Goal: Information Seeking & Learning: Learn about a topic

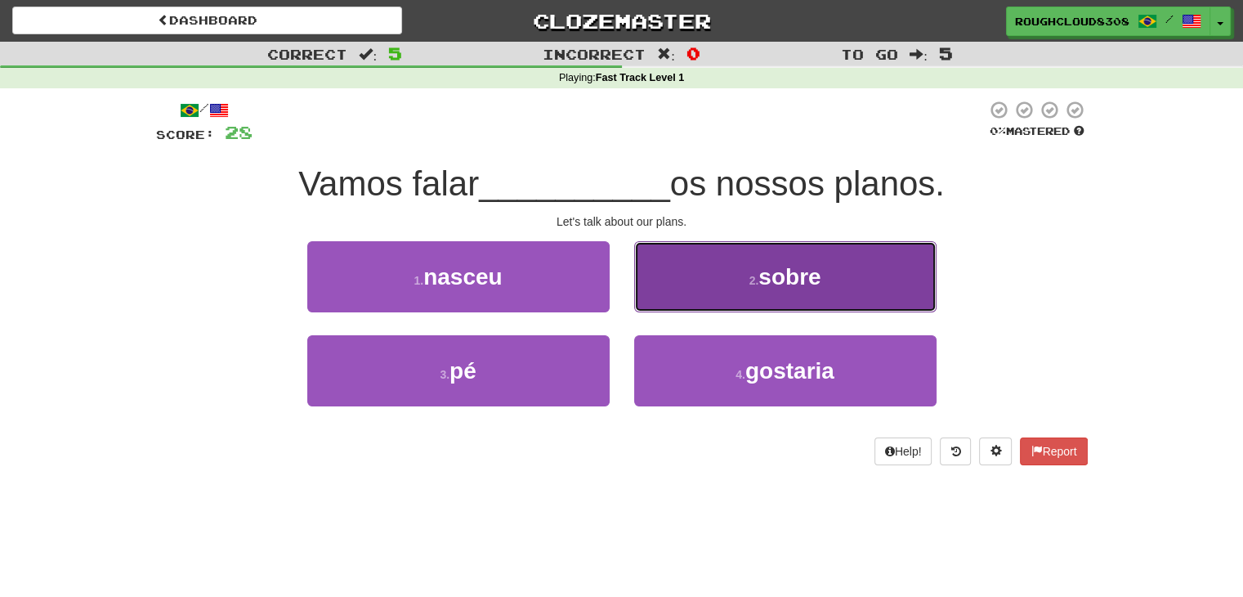
click at [775, 275] on span "sobre" at bounding box center [789, 276] width 62 height 25
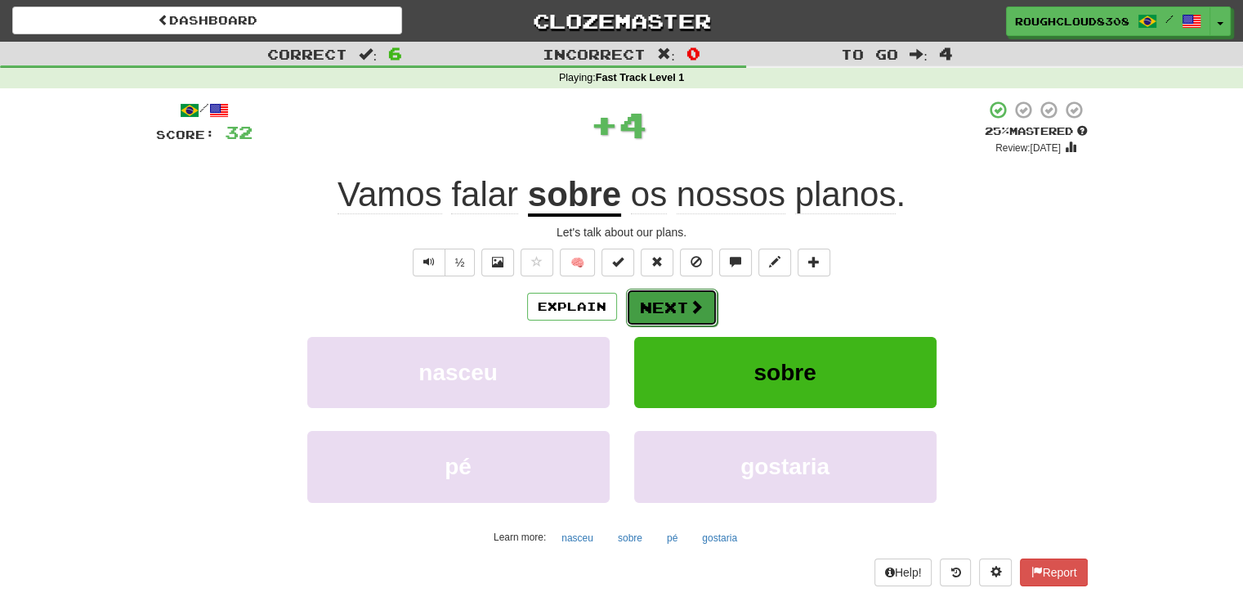
click at [656, 315] on button "Next" at bounding box center [672, 307] width 92 height 38
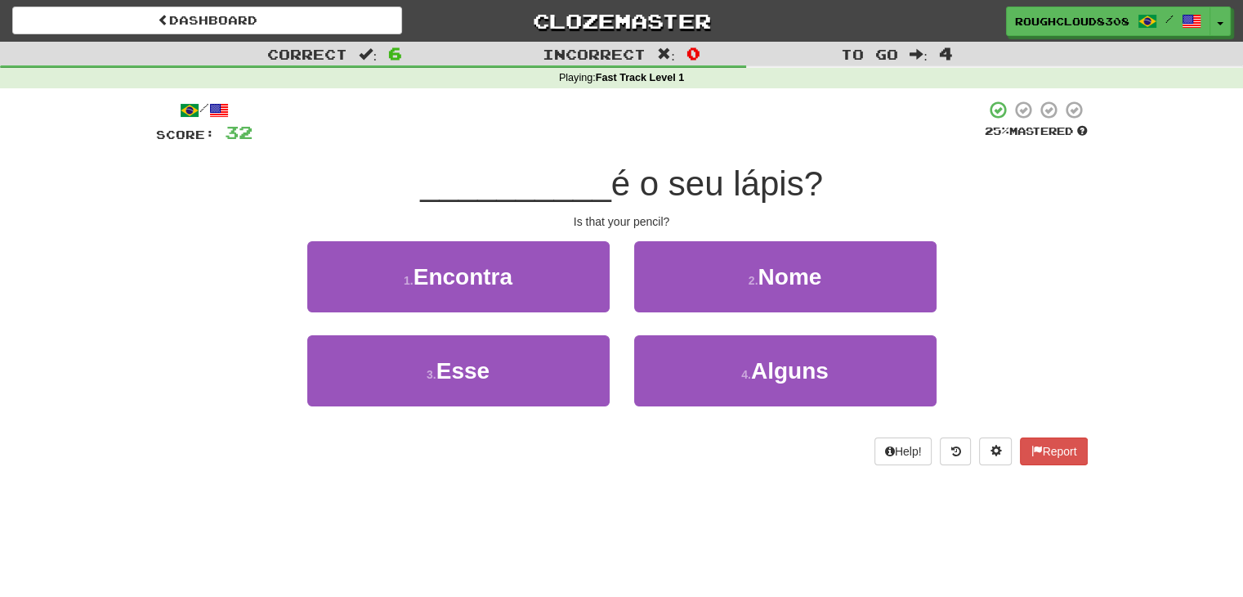
click at [561, 330] on div "1 . Encontra" at bounding box center [458, 288] width 327 height 94
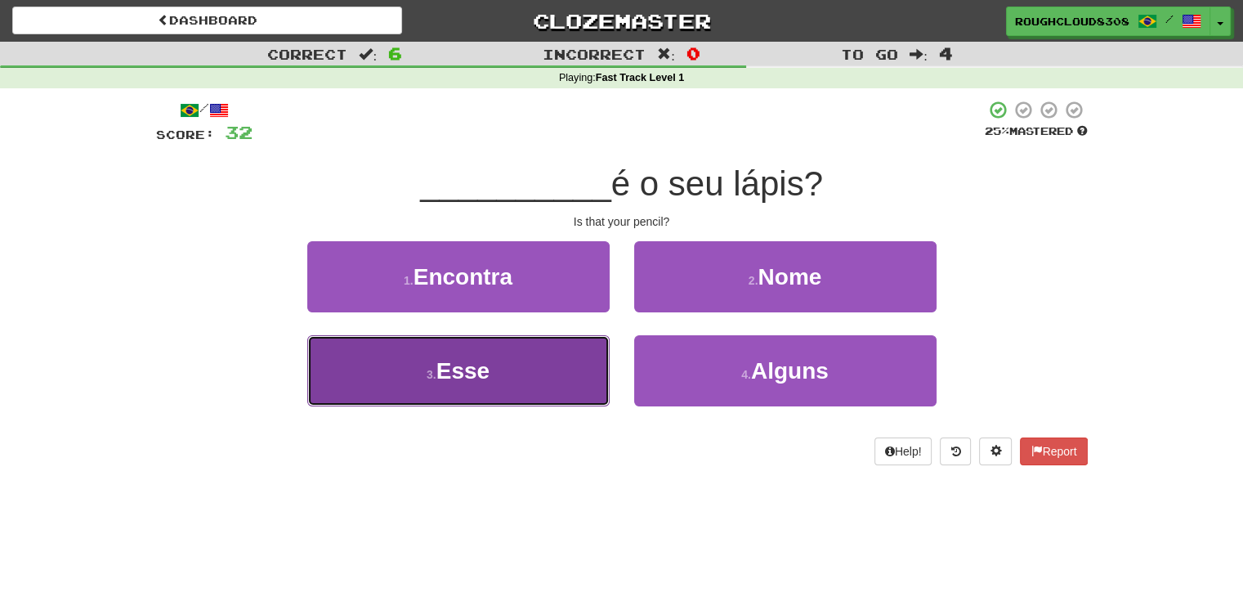
click at [561, 367] on button "3 . Esse" at bounding box center [458, 370] width 302 height 71
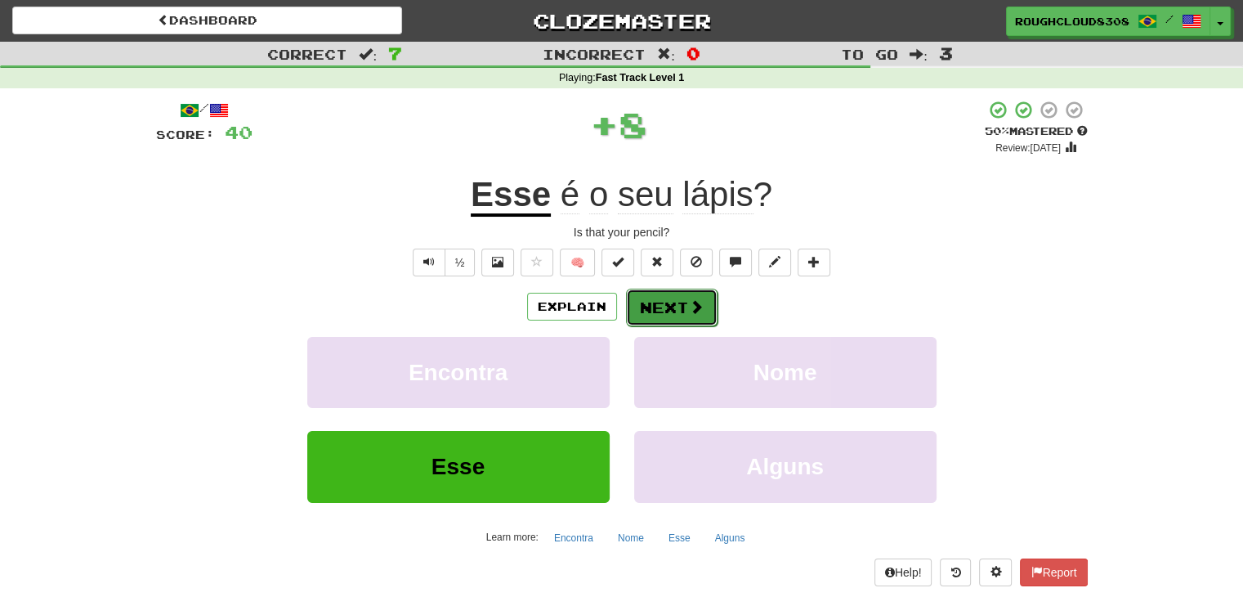
click at [667, 310] on button "Next" at bounding box center [672, 307] width 92 height 38
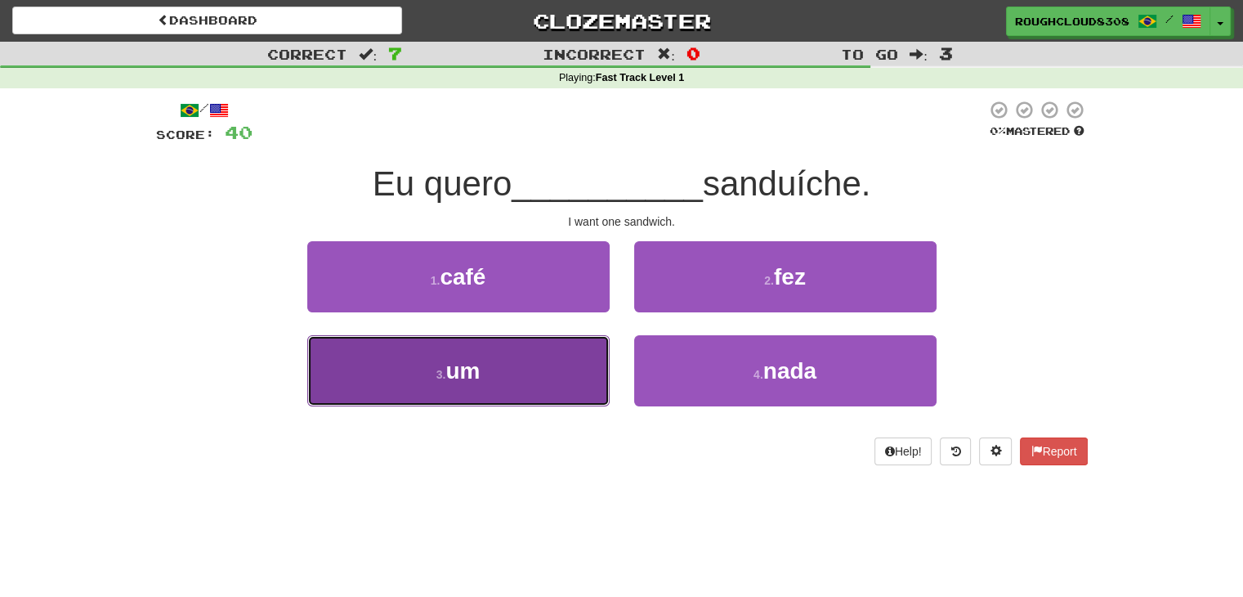
click at [529, 335] on button "3 . um" at bounding box center [458, 370] width 302 height 71
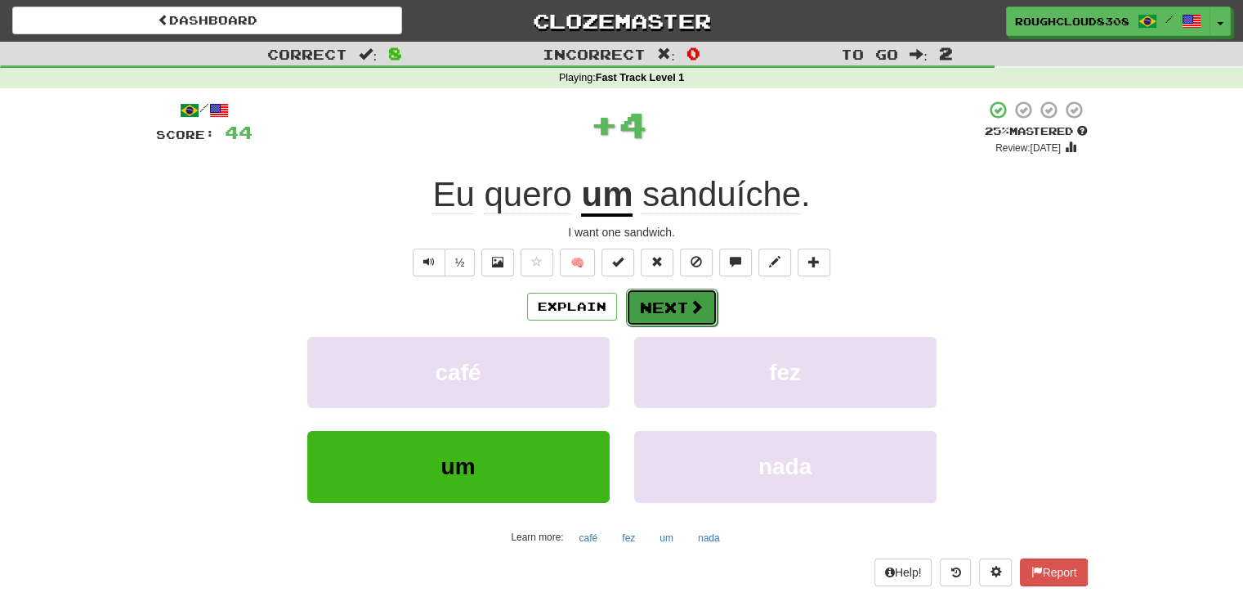
click at [656, 293] on button "Next" at bounding box center [672, 307] width 92 height 38
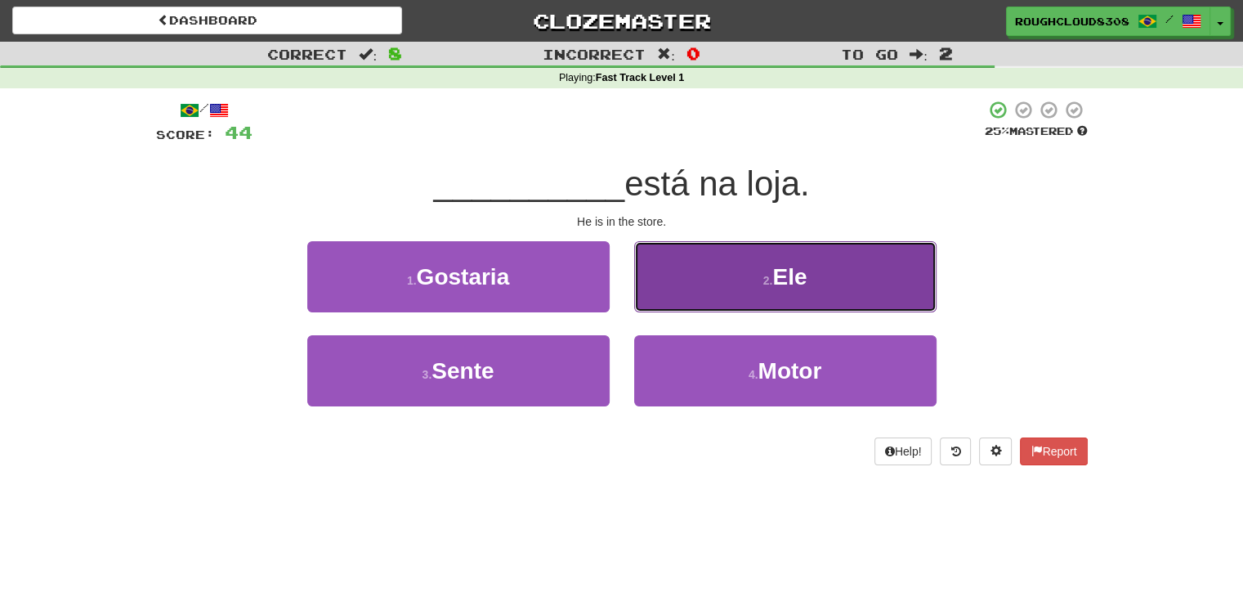
click at [691, 272] on button "2 . Ele" at bounding box center [785, 276] width 302 height 71
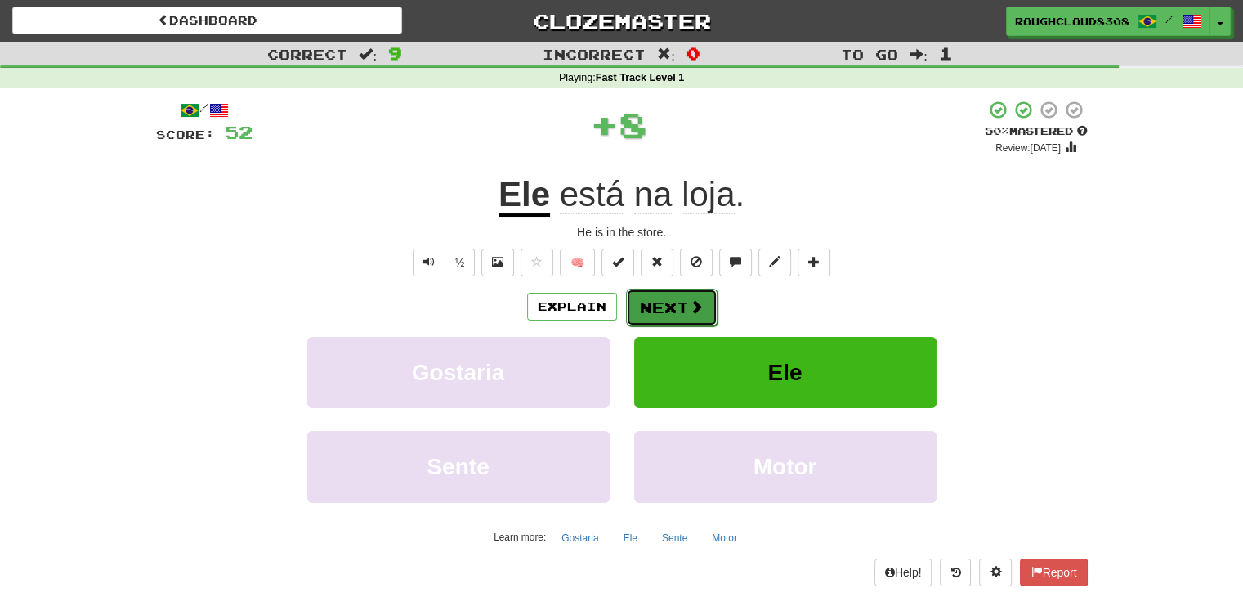
click at [689, 306] on span at bounding box center [696, 306] width 15 height 15
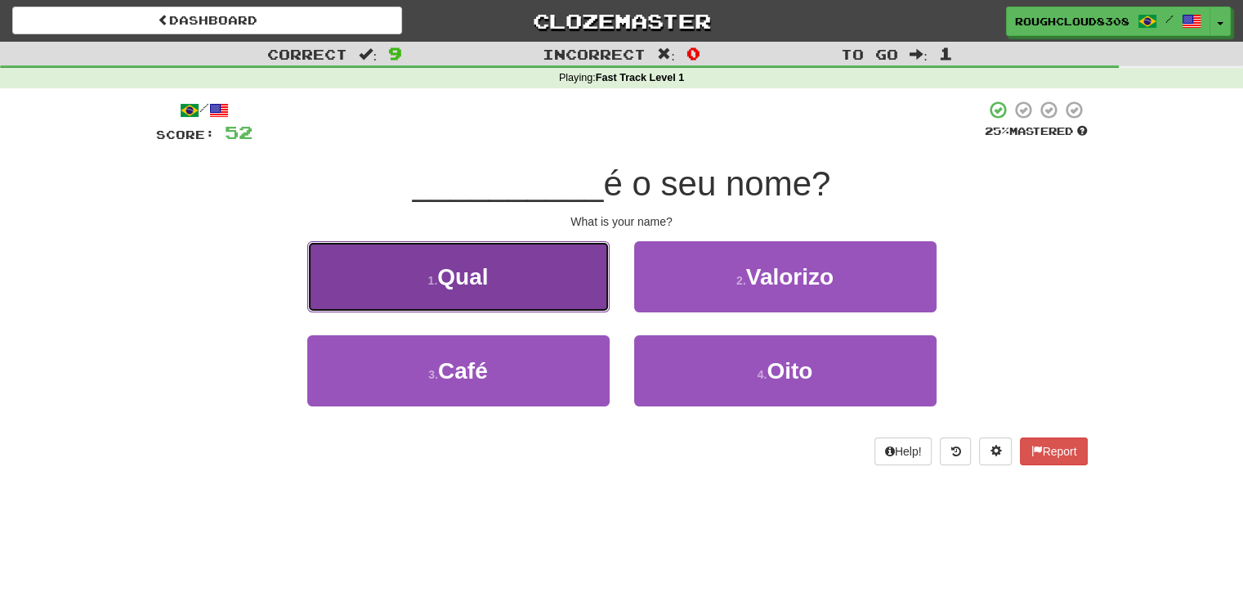
click at [503, 276] on button "1 . Qual" at bounding box center [458, 276] width 302 height 71
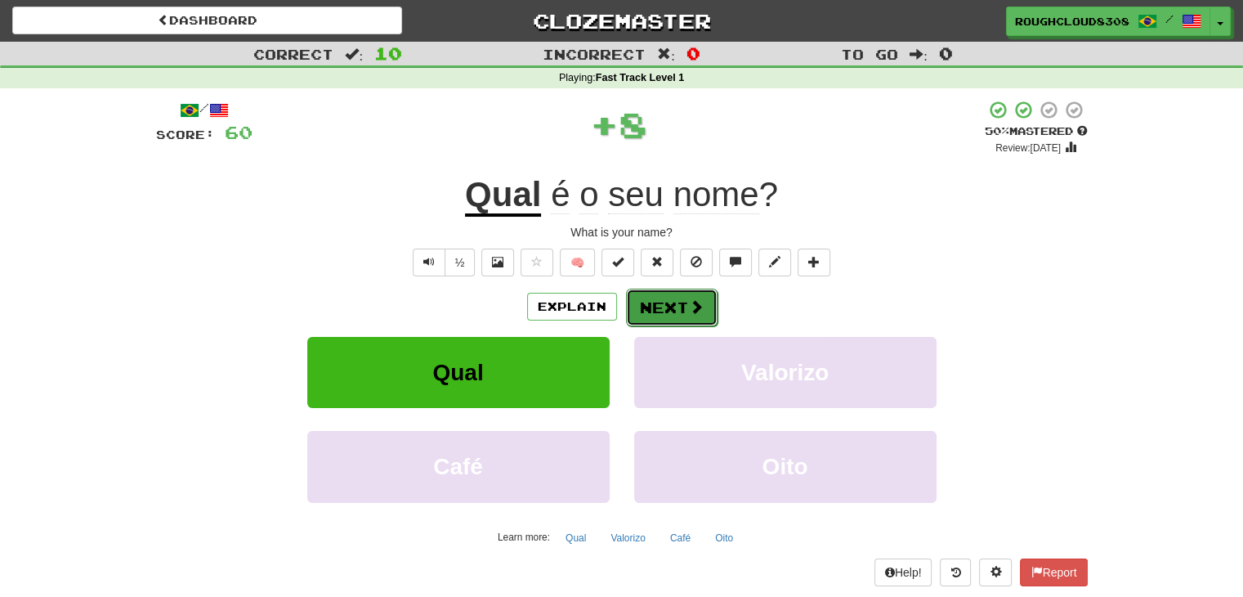
click at [670, 311] on button "Next" at bounding box center [672, 307] width 92 height 38
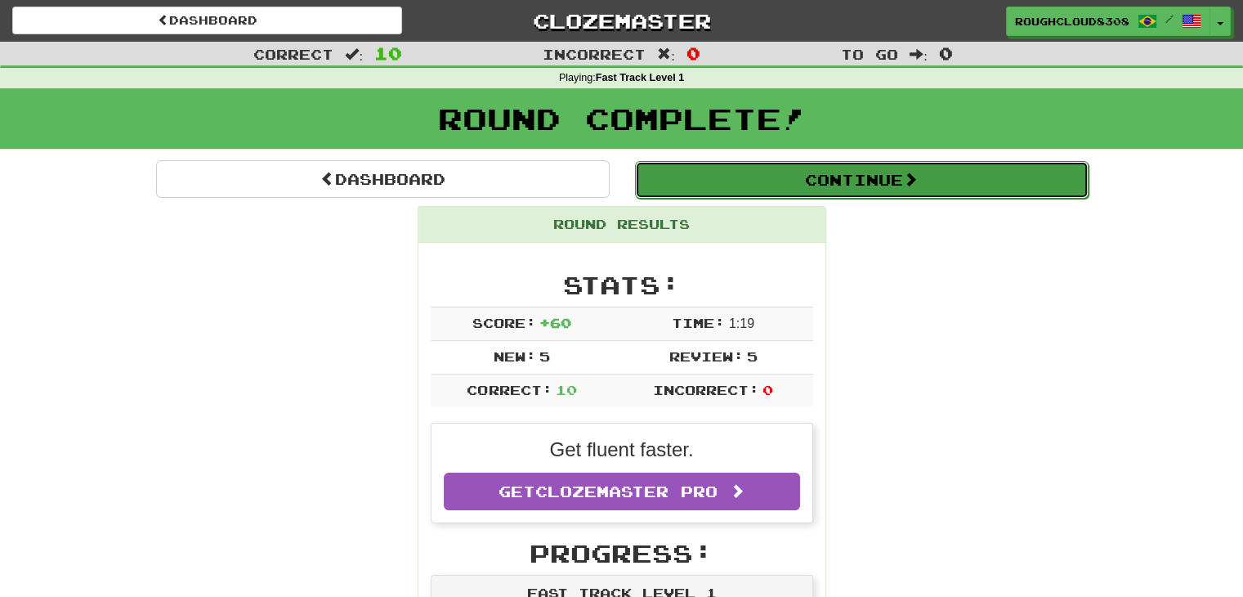
click at [795, 190] on button "Continue" at bounding box center [862, 180] width 454 height 38
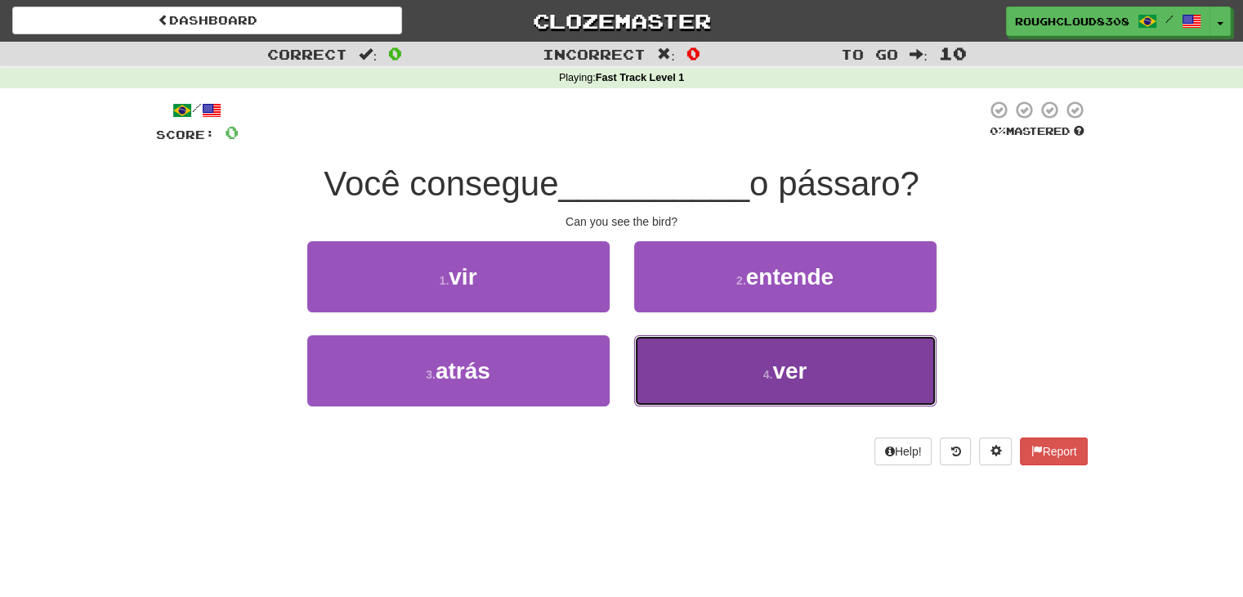
click at [762, 358] on button "4 . ver" at bounding box center [785, 370] width 302 height 71
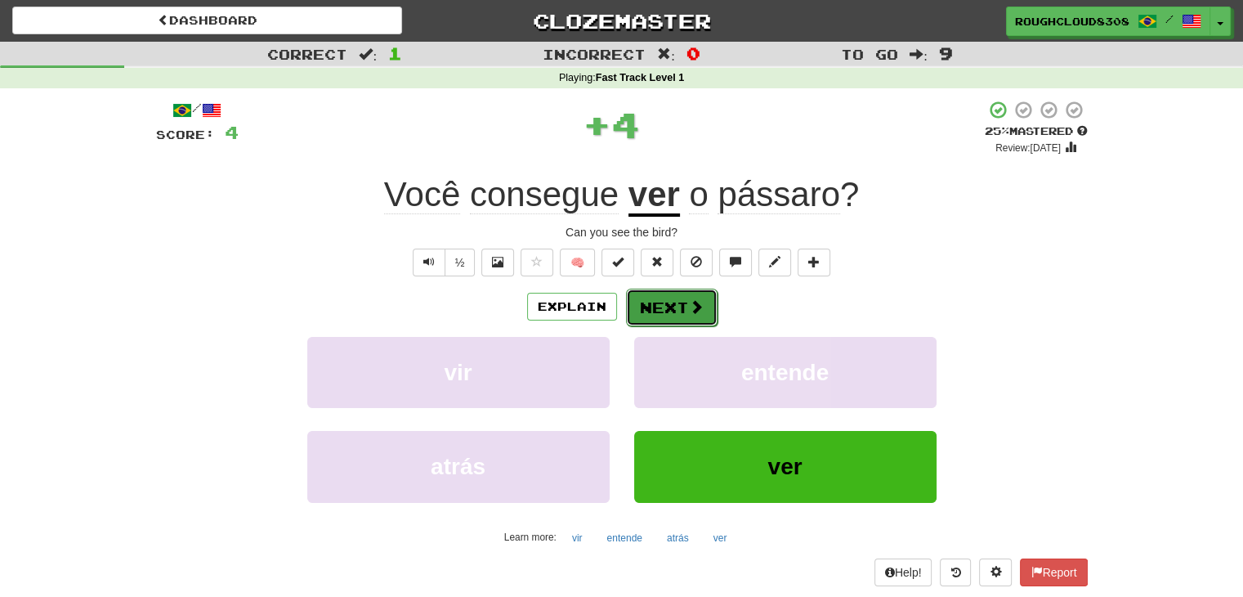
click at [659, 308] on button "Next" at bounding box center [672, 307] width 92 height 38
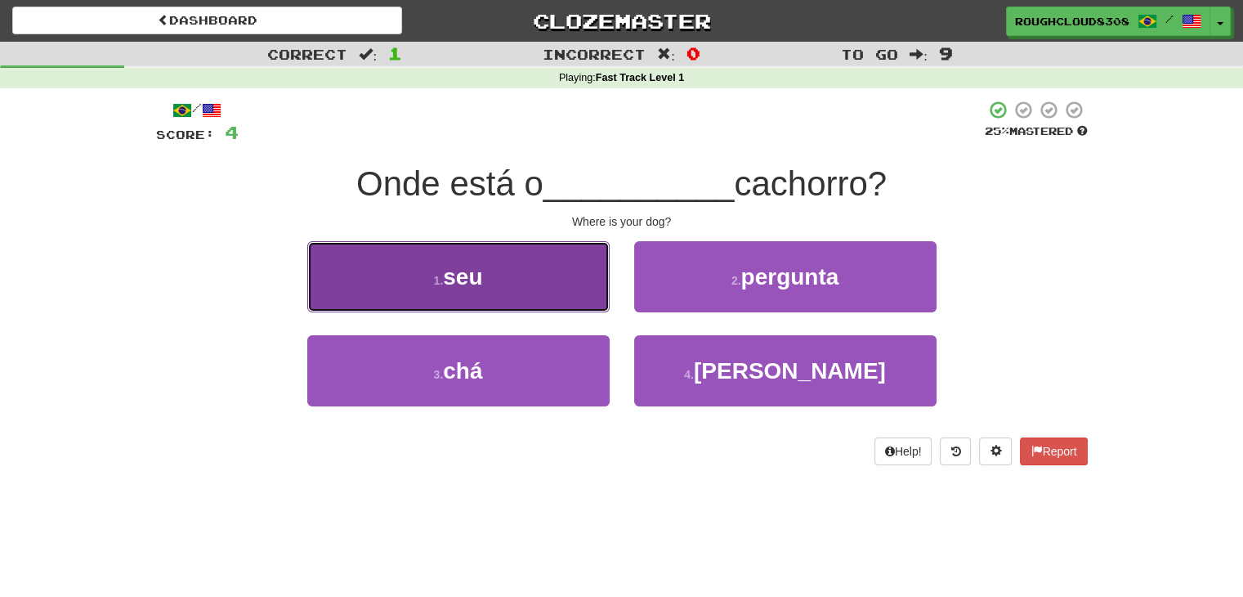
click at [592, 275] on button "1 . seu" at bounding box center [458, 276] width 302 height 71
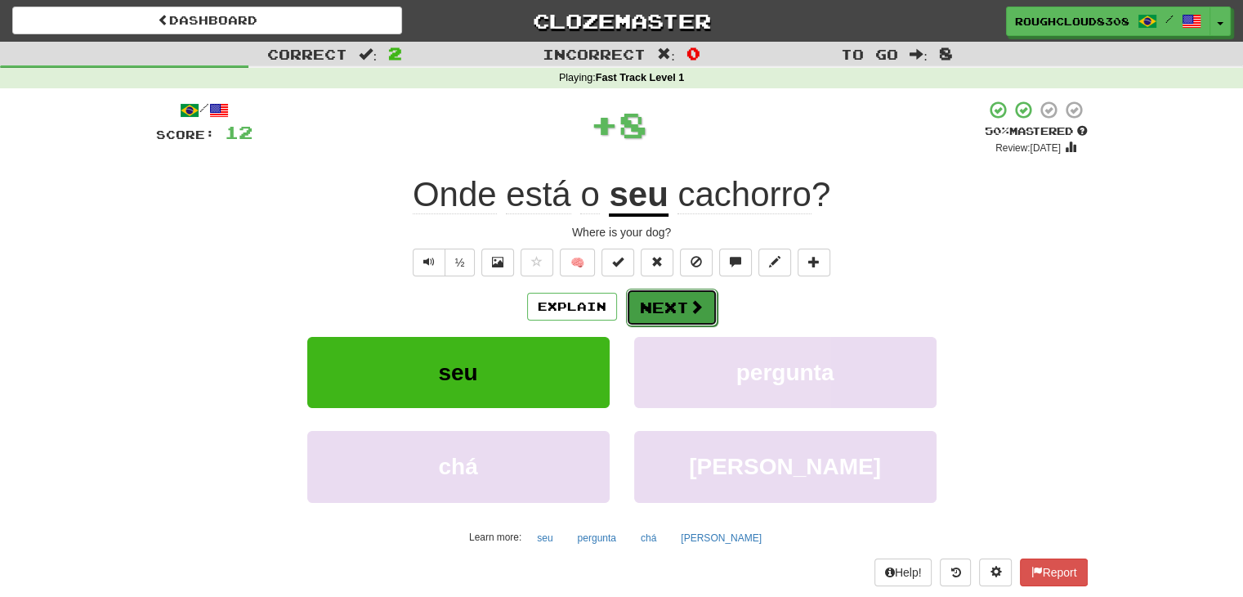
click at [694, 299] on span at bounding box center [696, 306] width 15 height 15
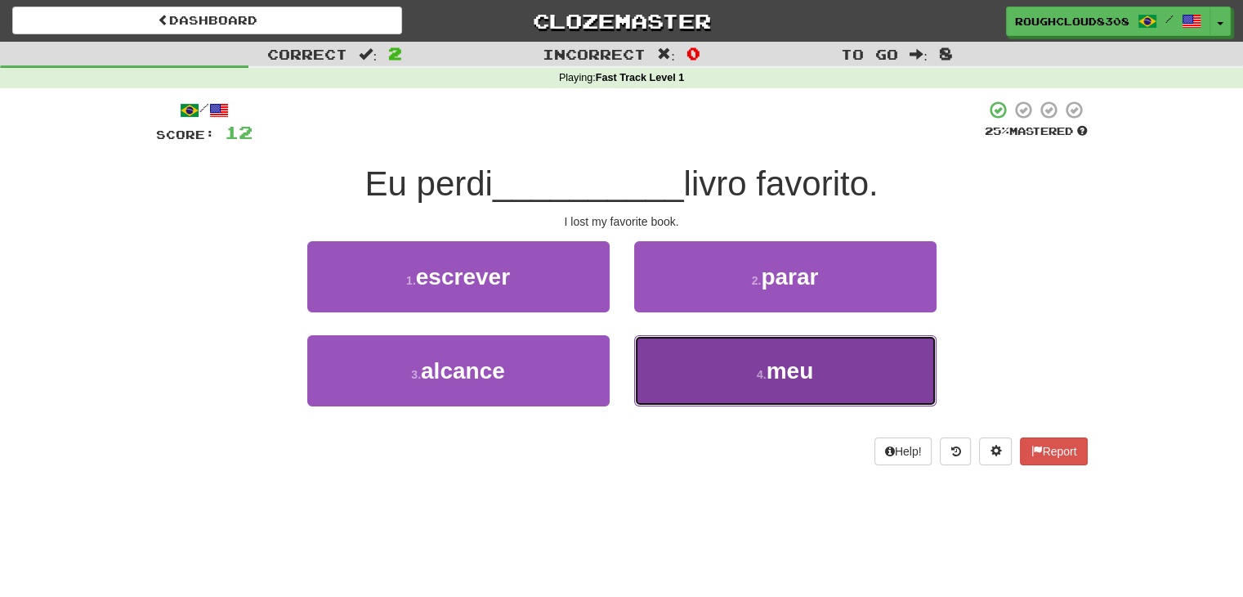
click at [735, 366] on button "4 . meu" at bounding box center [785, 370] width 302 height 71
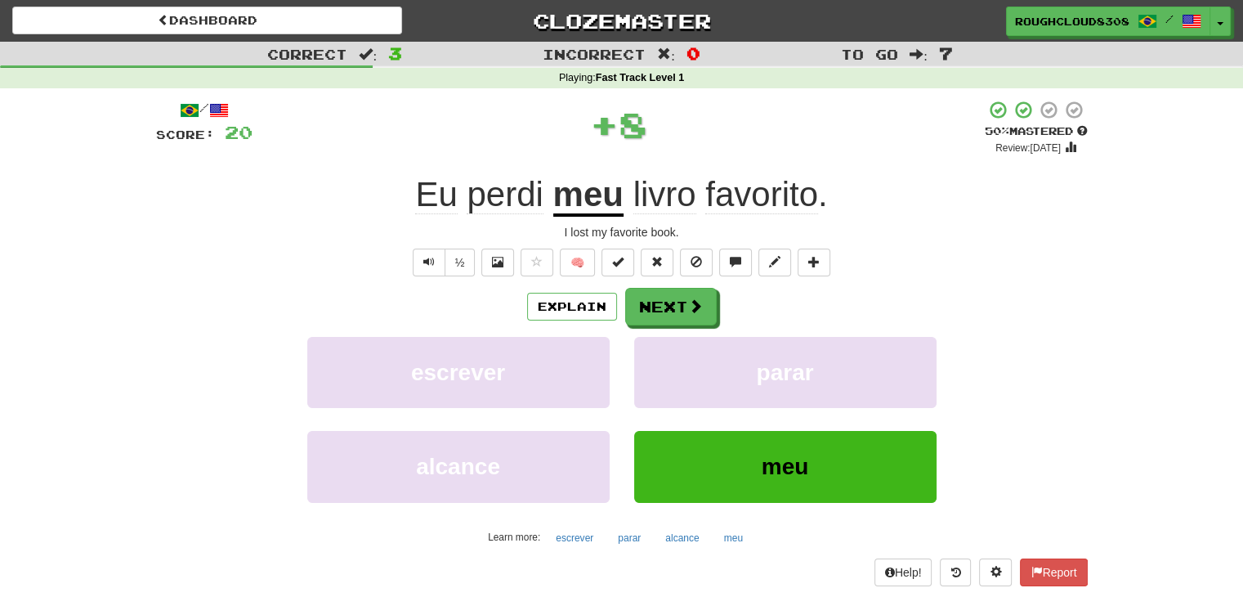
click at [690, 286] on div "/ Score: 20 + 8 50 % Mastered Review: [DATE] Eu perdi meu livro favorito . I lo…" at bounding box center [622, 342] width 932 height 485
click at [684, 297] on button "Next" at bounding box center [672, 307] width 92 height 38
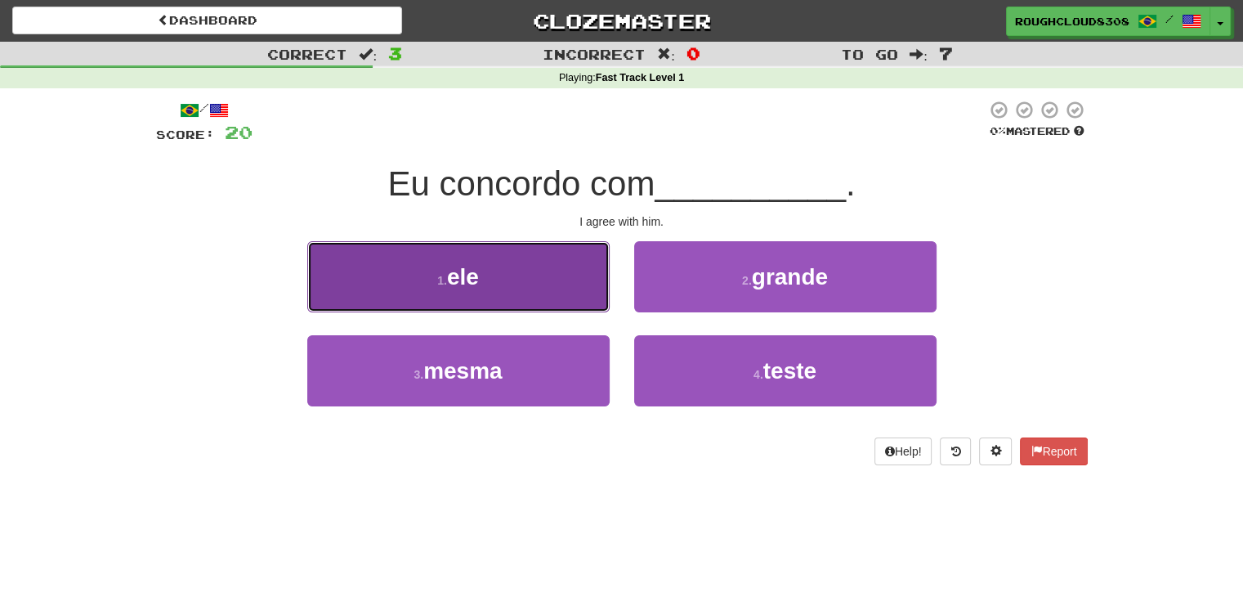
click at [575, 259] on button "1 . ele" at bounding box center [458, 276] width 302 height 71
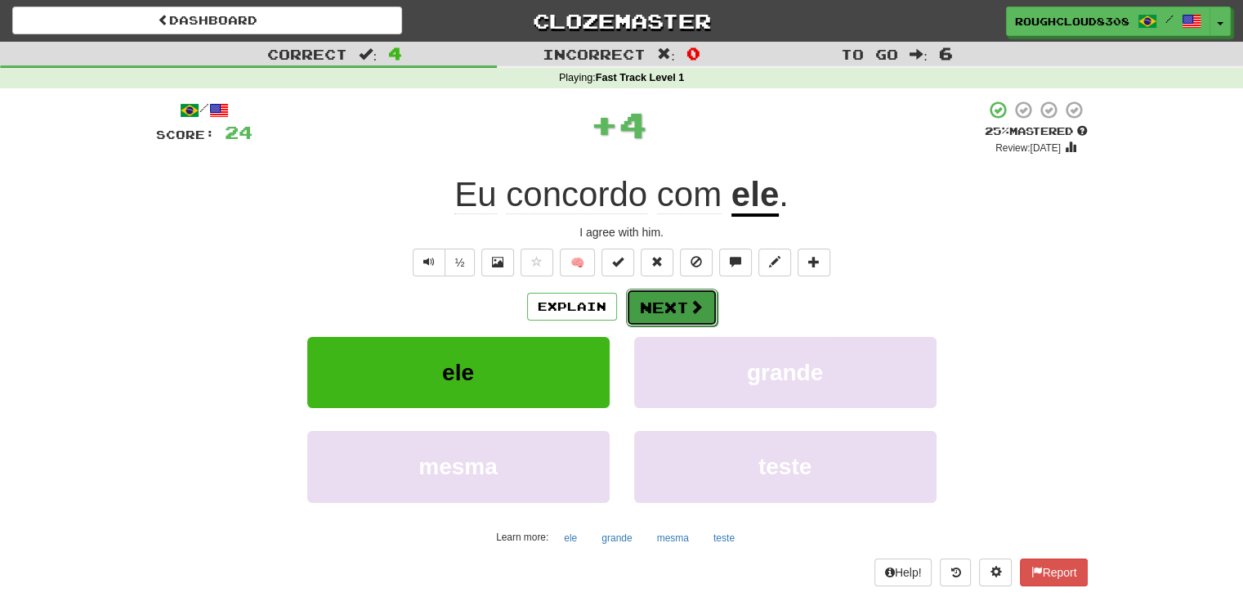
click at [660, 309] on button "Next" at bounding box center [672, 307] width 92 height 38
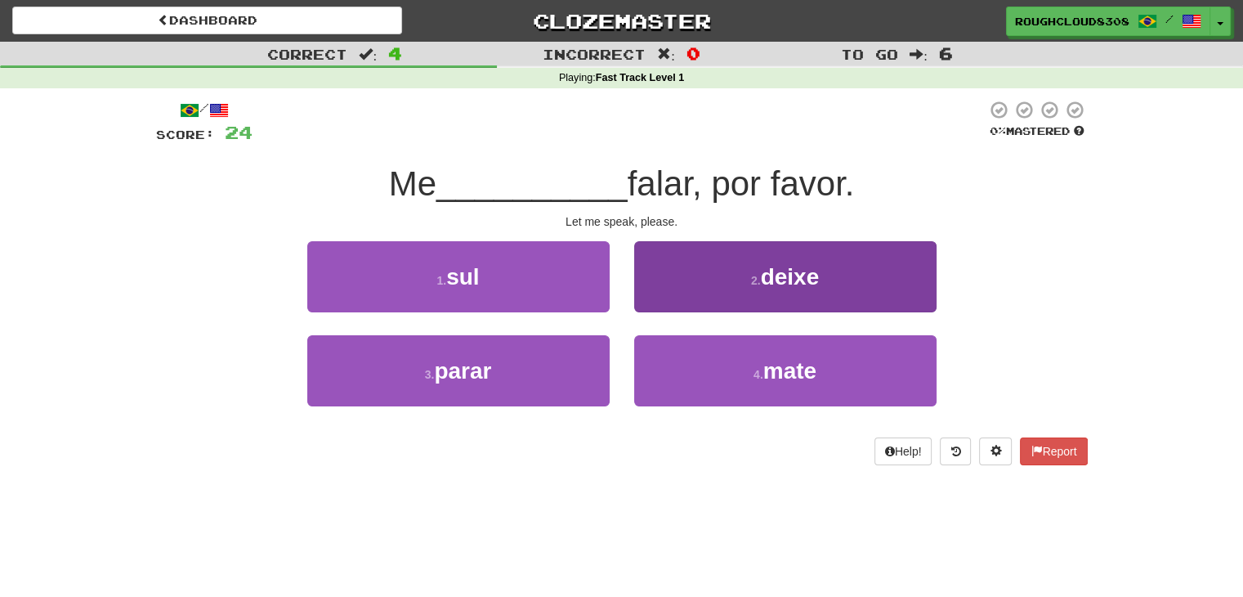
click at [685, 311] on div "2 . deixe" at bounding box center [785, 288] width 327 height 94
click at [683, 294] on button "2 . deixe" at bounding box center [785, 276] width 302 height 71
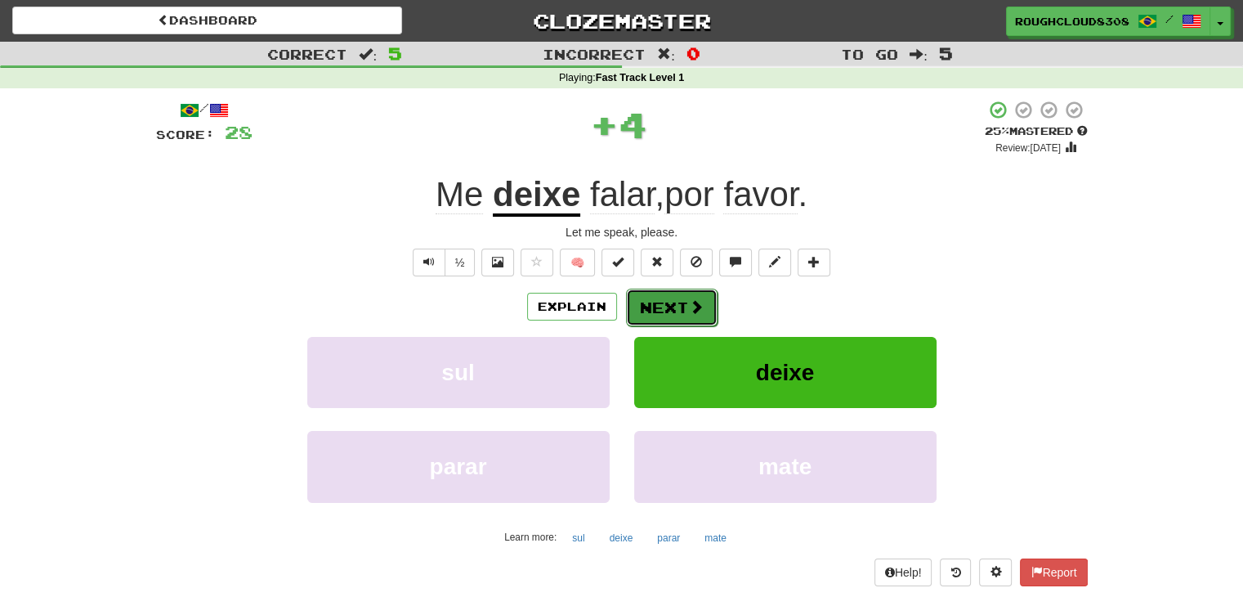
click at [668, 296] on button "Next" at bounding box center [672, 307] width 92 height 38
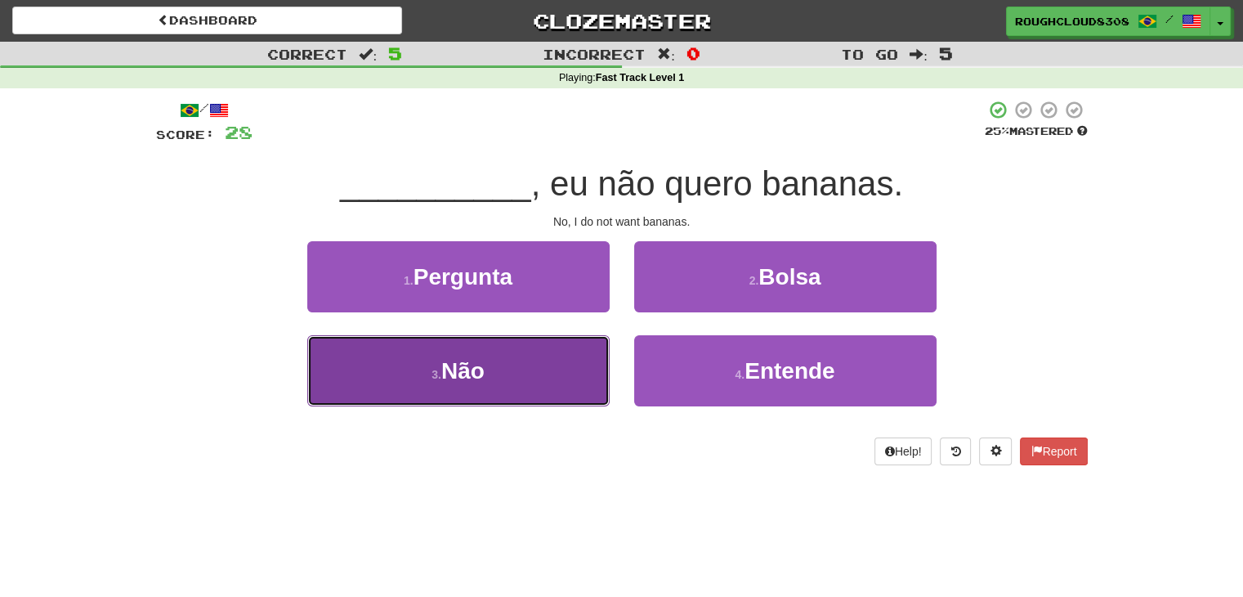
click at [574, 368] on button "3 . Não" at bounding box center [458, 370] width 302 height 71
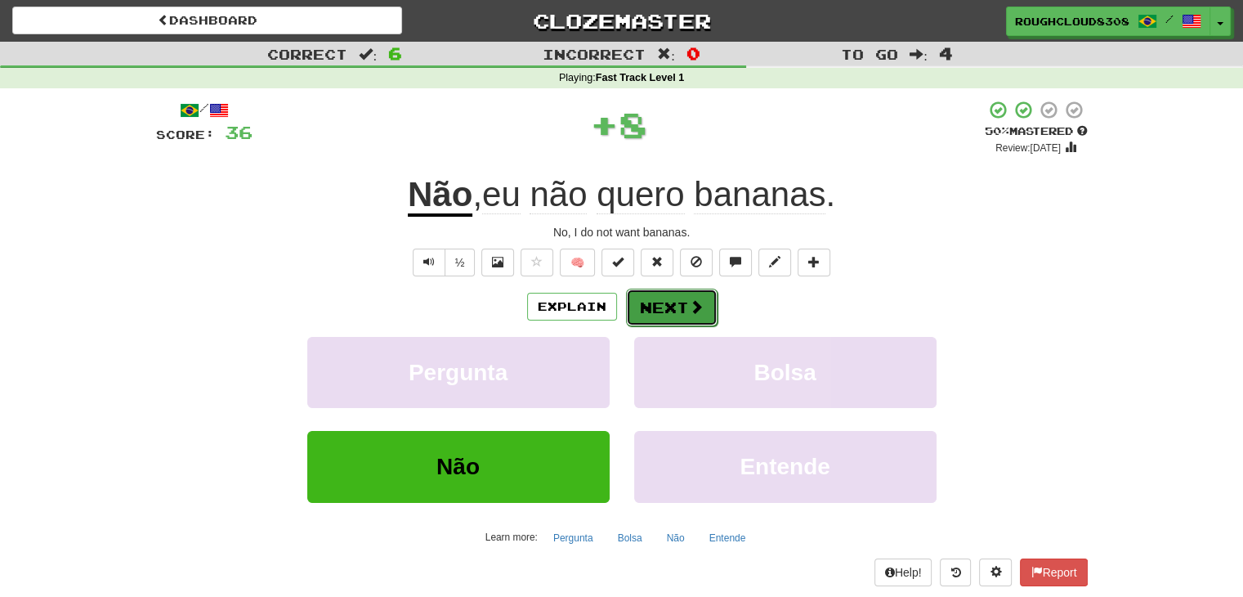
click at [672, 309] on button "Next" at bounding box center [672, 307] width 92 height 38
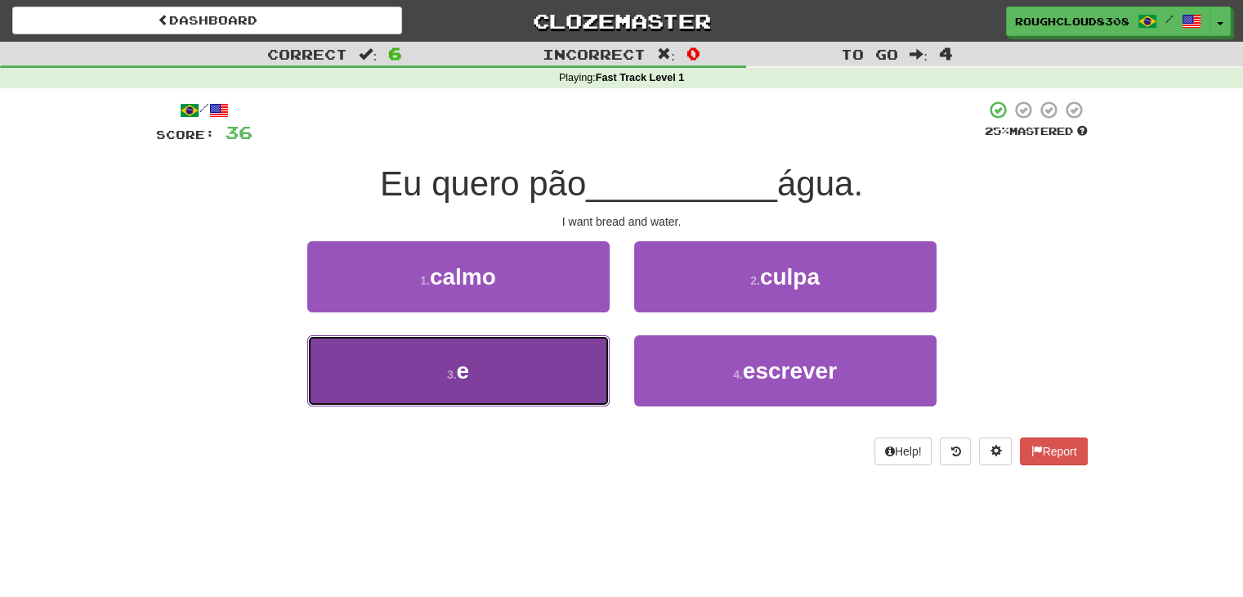
click at [547, 350] on button "3 . e" at bounding box center [458, 370] width 302 height 71
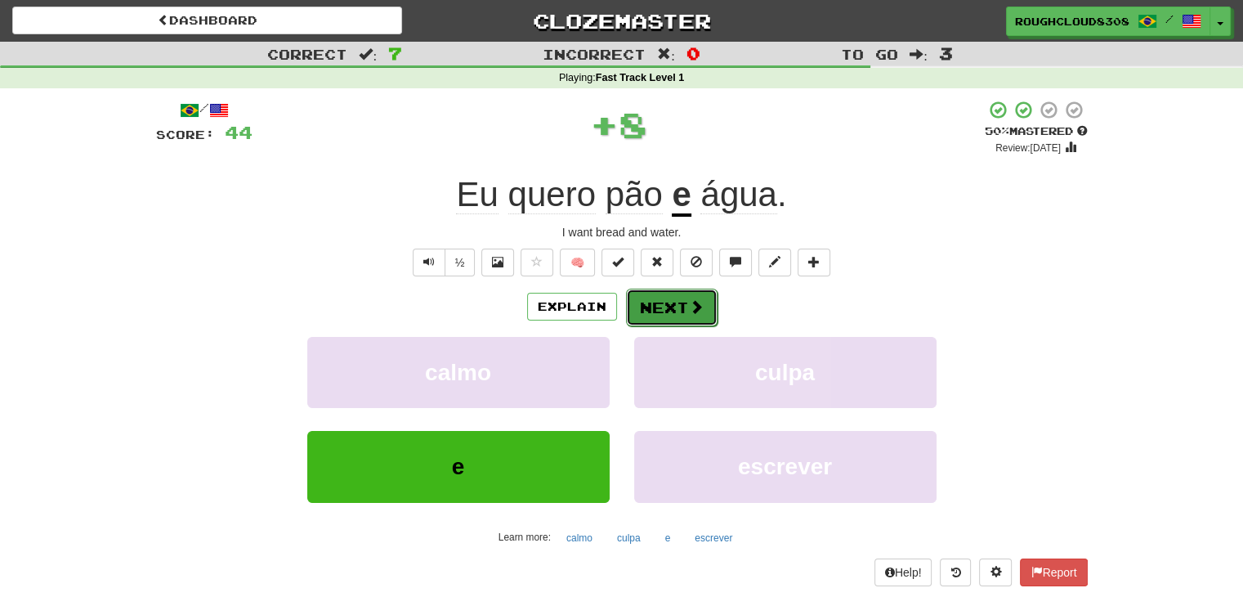
click at [671, 311] on button "Next" at bounding box center [672, 307] width 92 height 38
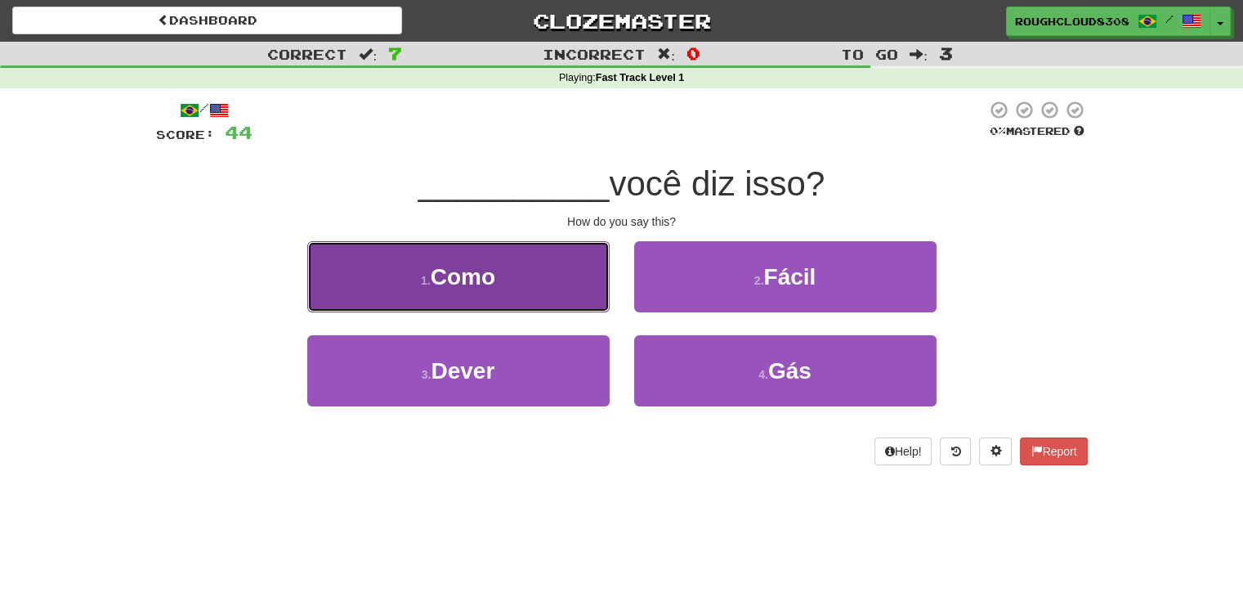
click at [605, 268] on button "1 . [GEOGRAPHIC_DATA]" at bounding box center [458, 276] width 302 height 71
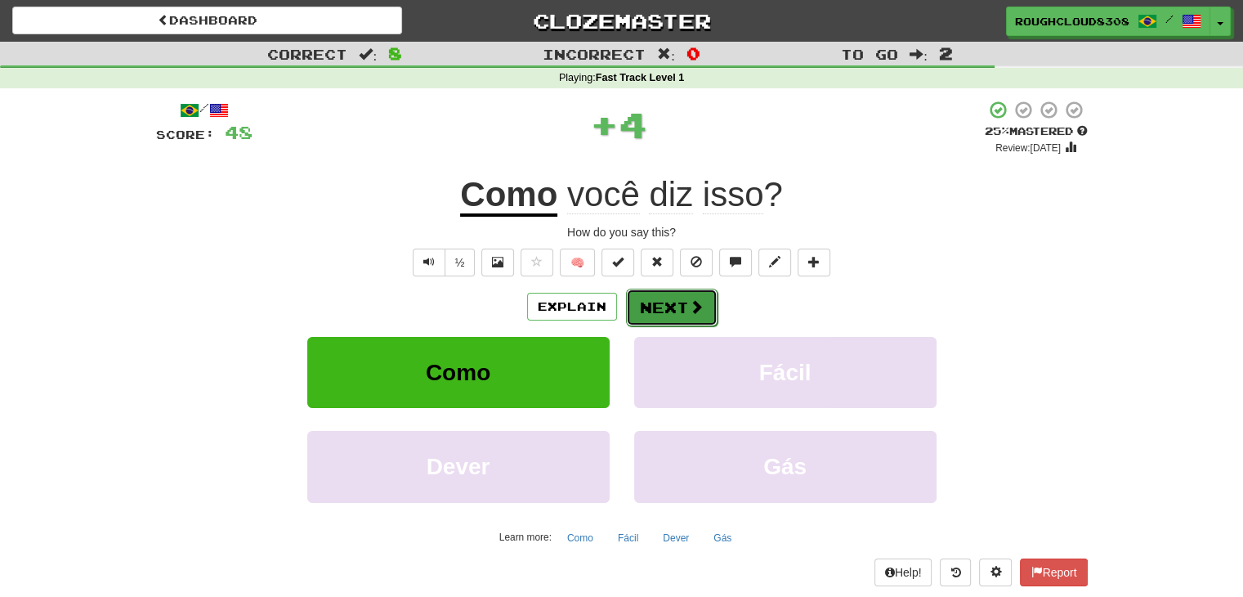
click at [652, 301] on button "Next" at bounding box center [672, 307] width 92 height 38
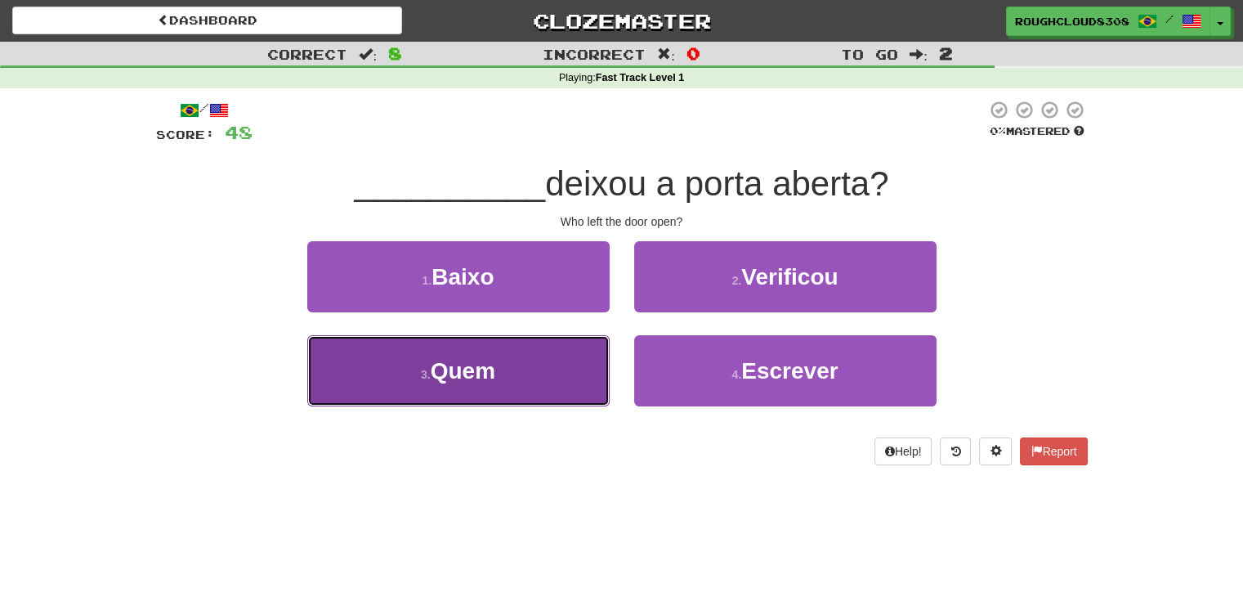
click at [556, 370] on button "3 . Quem" at bounding box center [458, 370] width 302 height 71
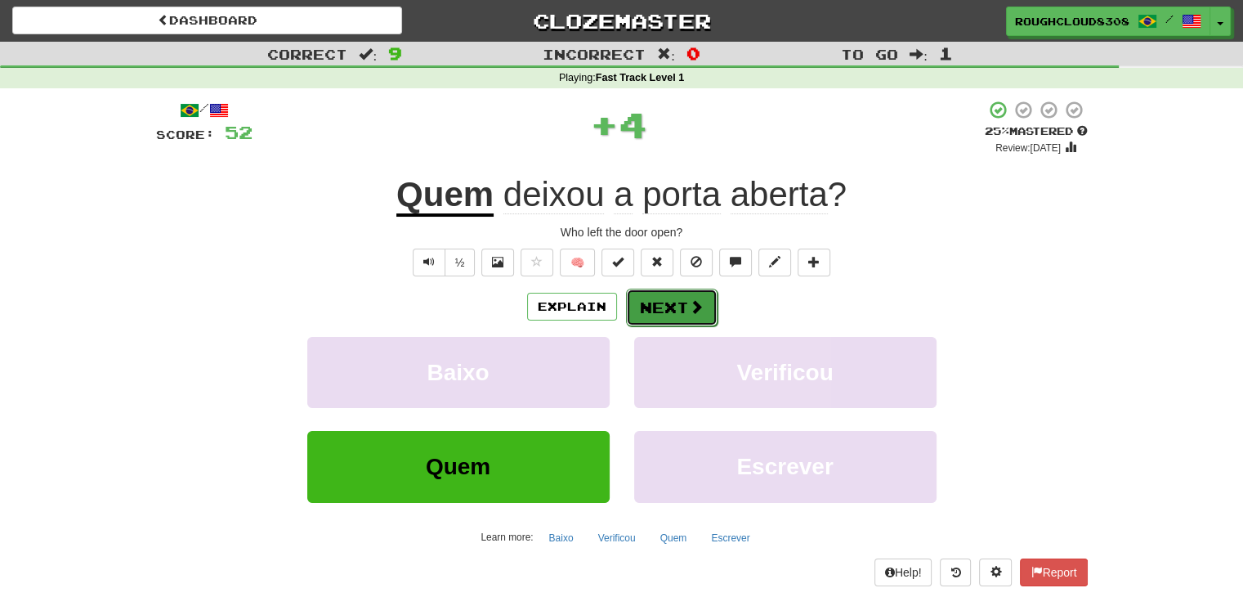
click at [673, 311] on button "Next" at bounding box center [672, 307] width 92 height 38
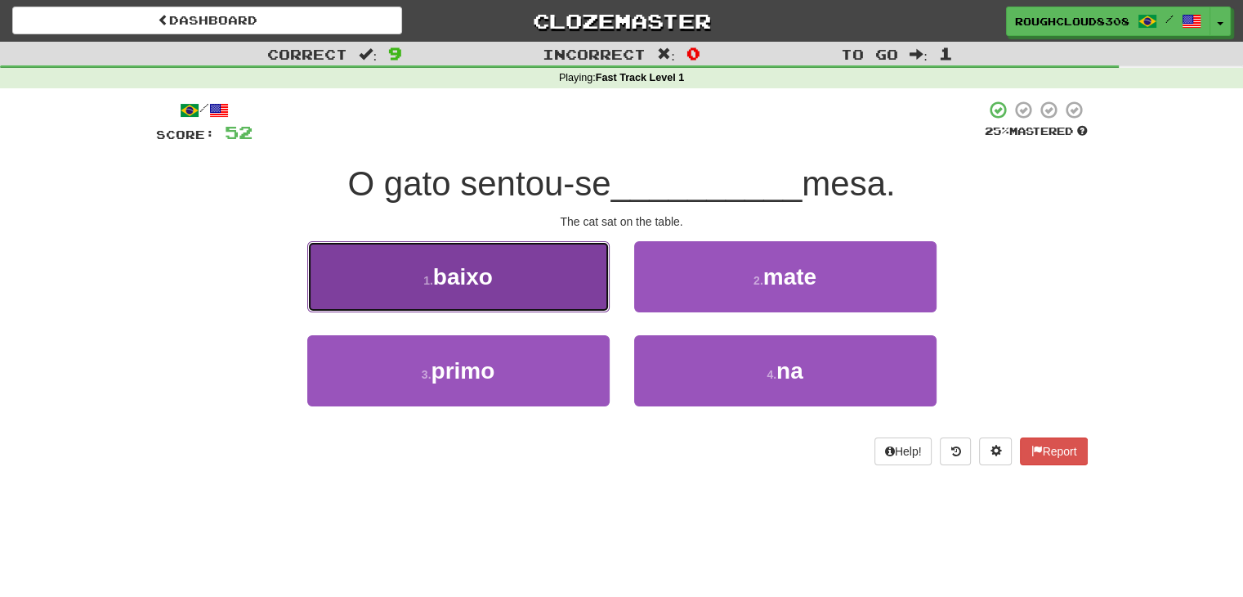
click at [539, 295] on button "1 . baixo" at bounding box center [458, 276] width 302 height 71
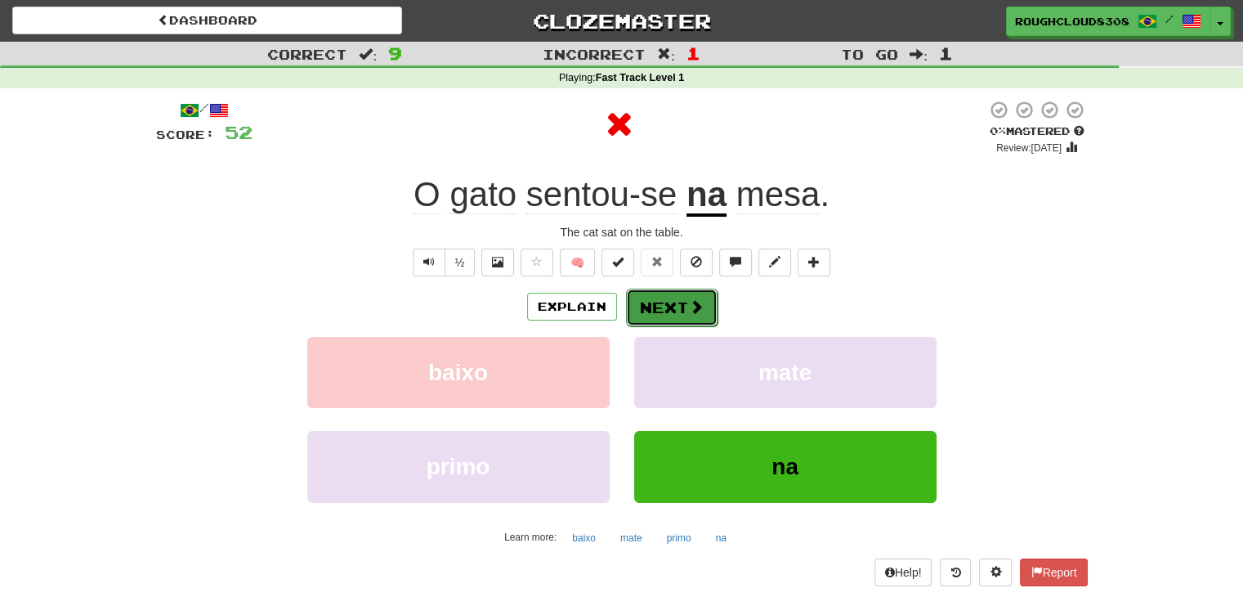
click at [657, 305] on button "Next" at bounding box center [672, 307] width 92 height 38
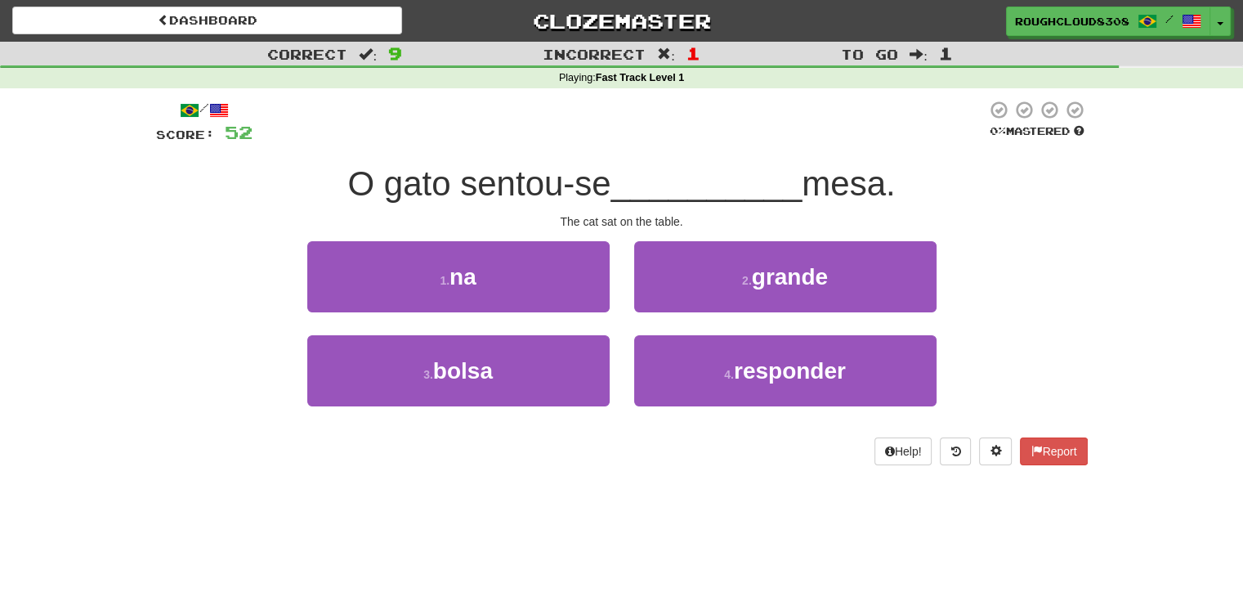
click at [548, 311] on div "1 . na" at bounding box center [458, 288] width 327 height 94
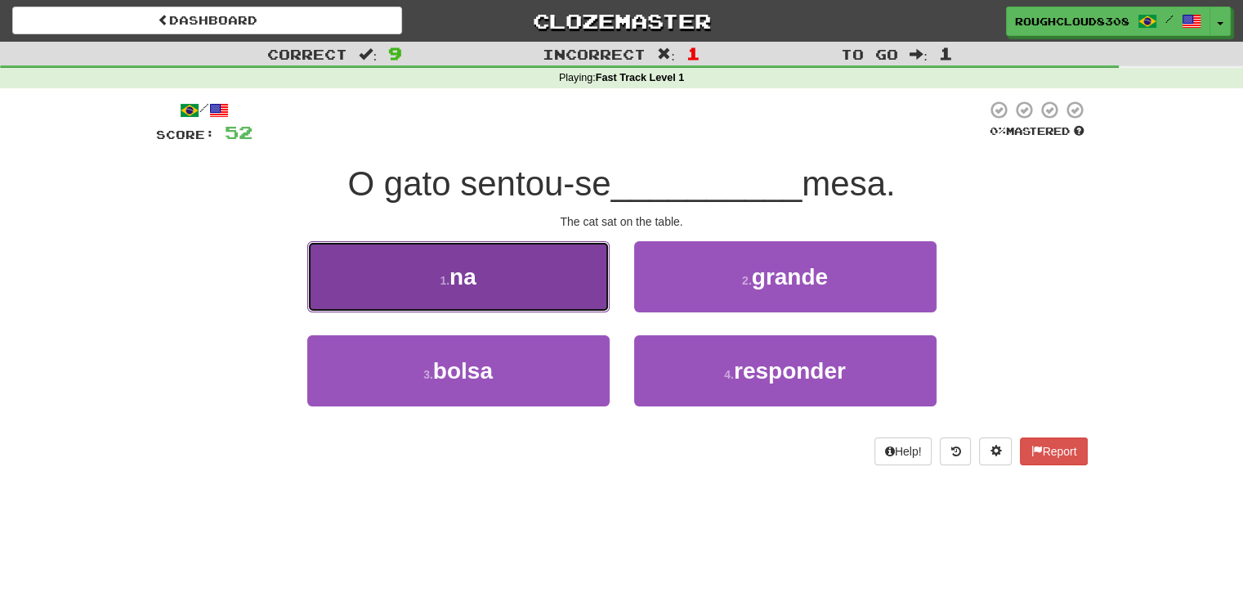
click at [547, 302] on button "1 . na" at bounding box center [458, 276] width 302 height 71
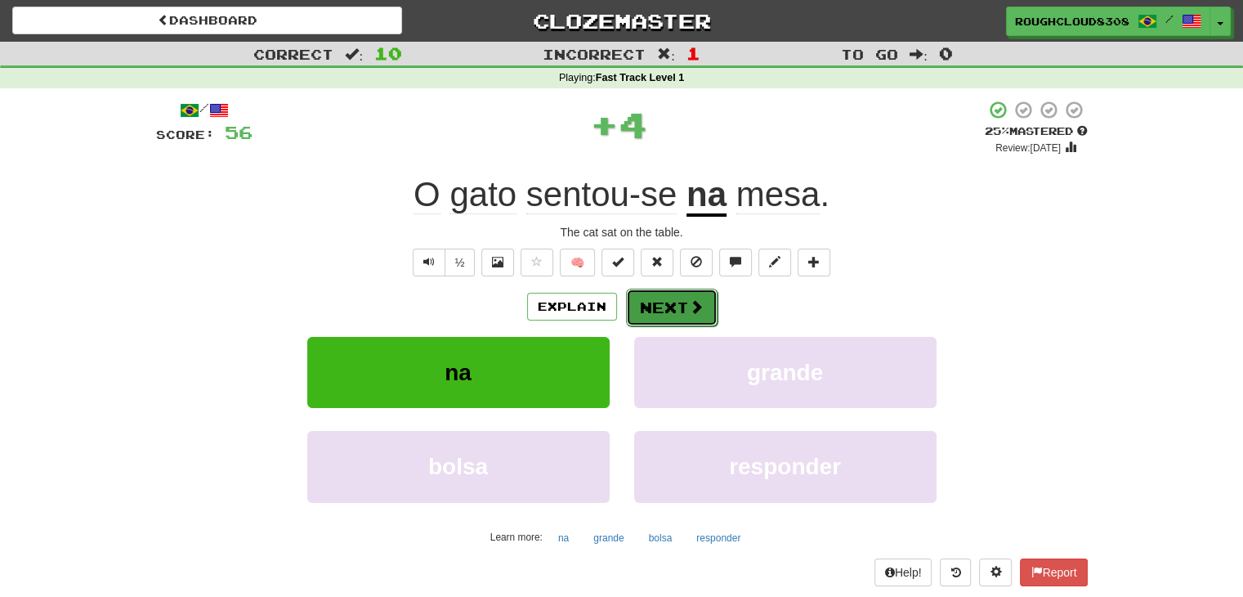
click at [644, 322] on button "Next" at bounding box center [672, 307] width 92 height 38
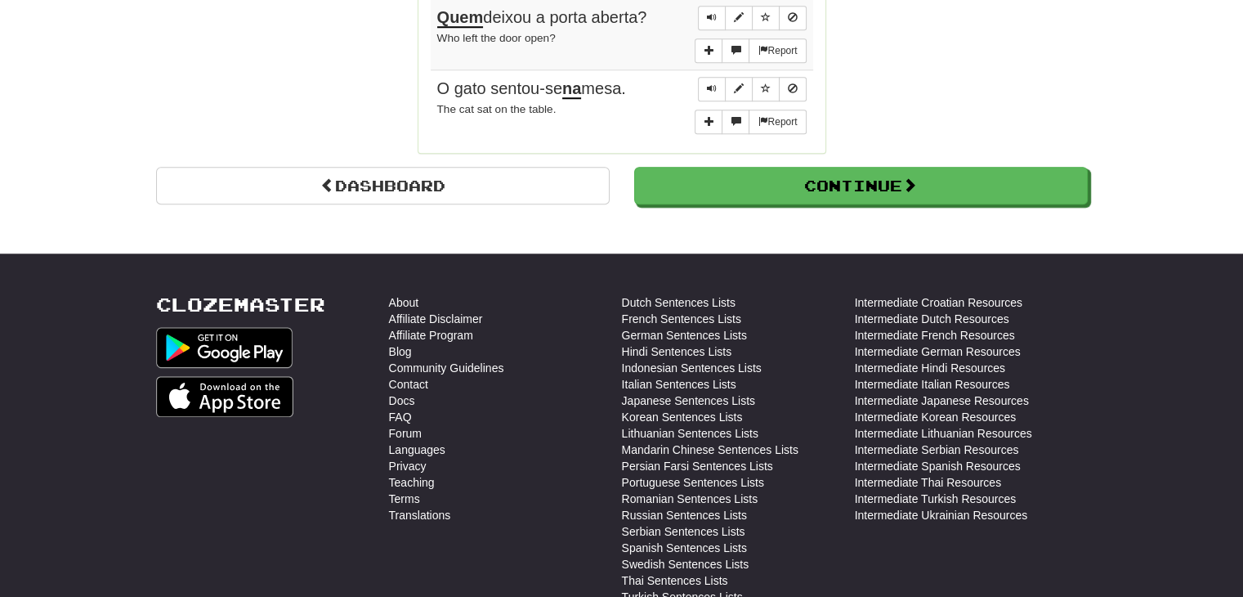
scroll to position [1556, 0]
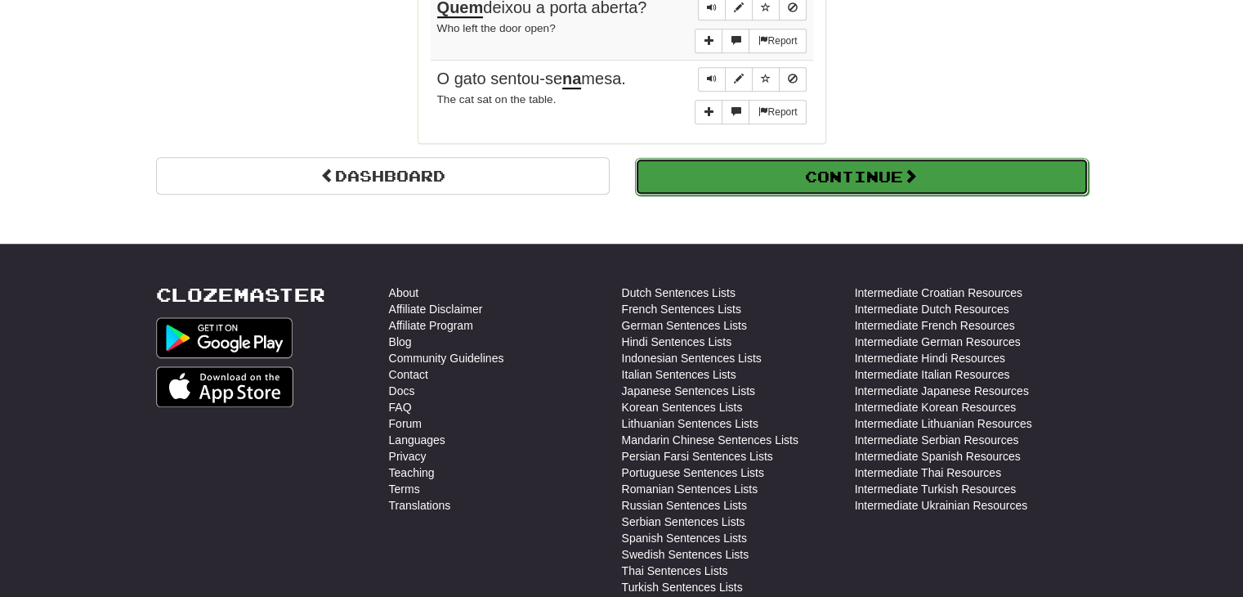
click at [806, 168] on button "Continue" at bounding box center [862, 177] width 454 height 38
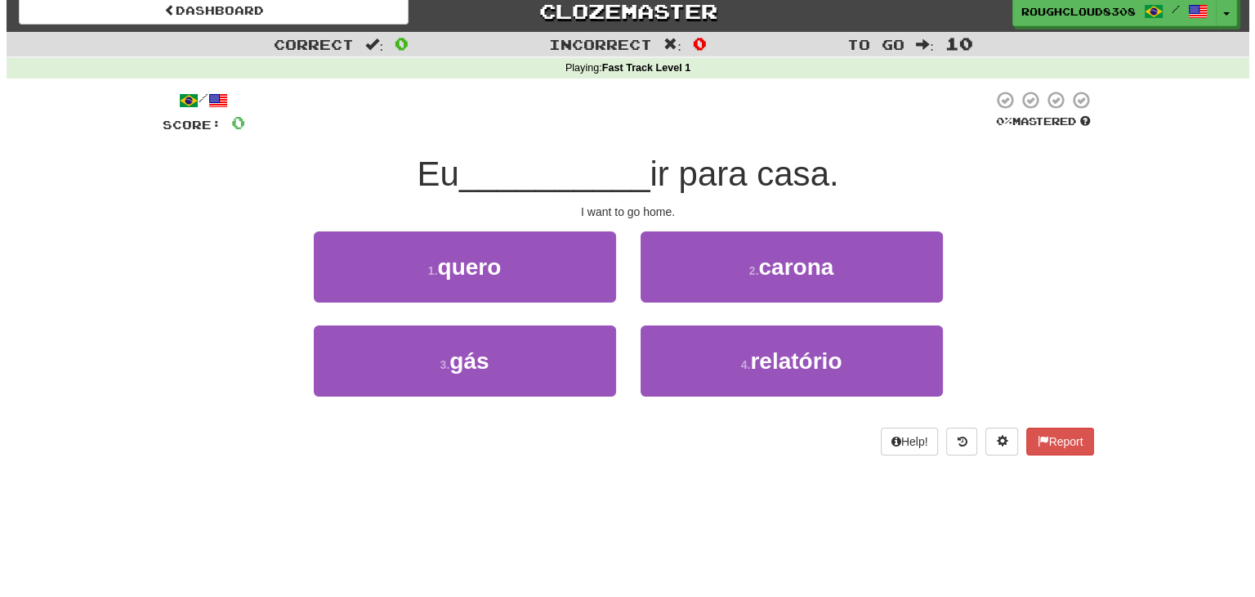
scroll to position [11, 0]
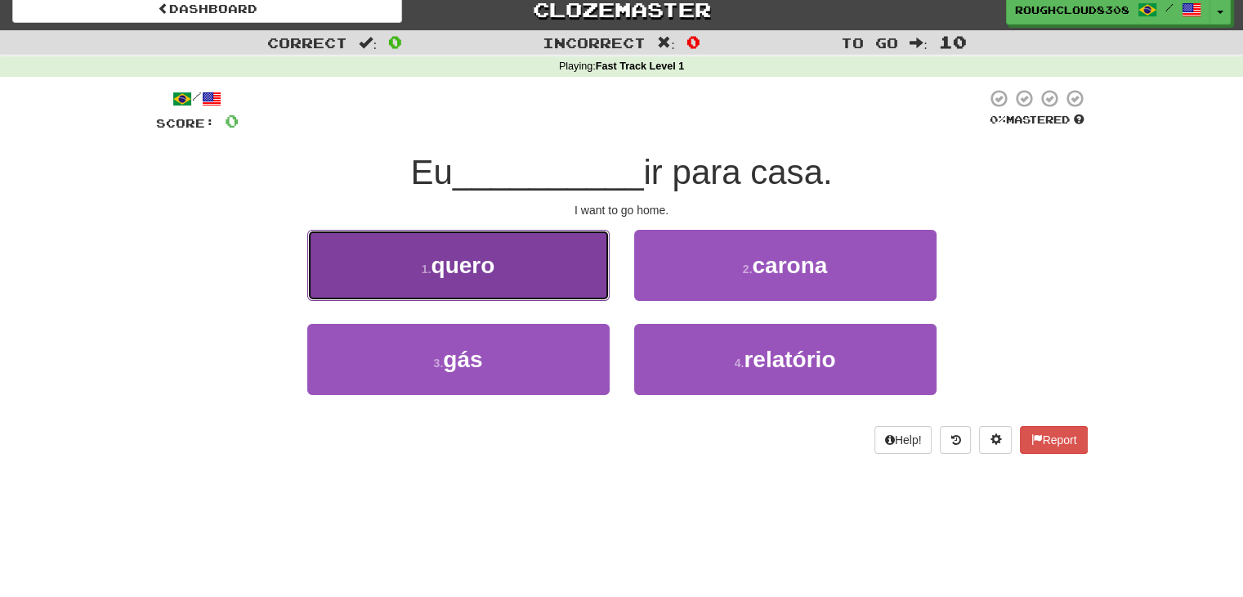
click at [550, 240] on button "1 . quero" at bounding box center [458, 265] width 302 height 71
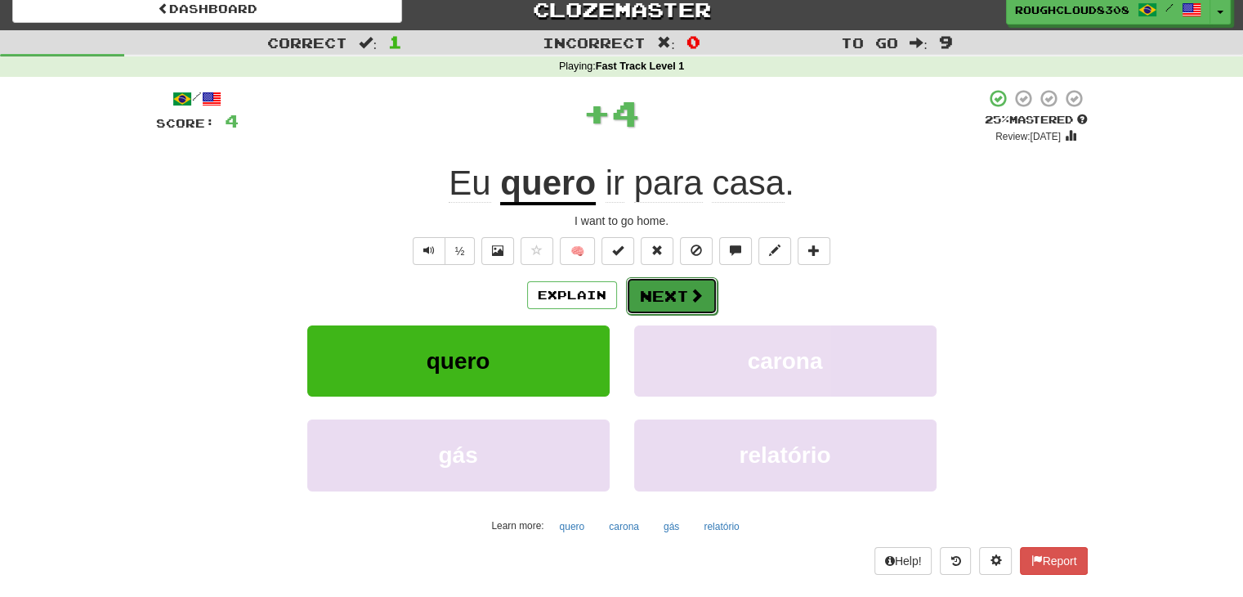
click at [684, 300] on button "Next" at bounding box center [672, 296] width 92 height 38
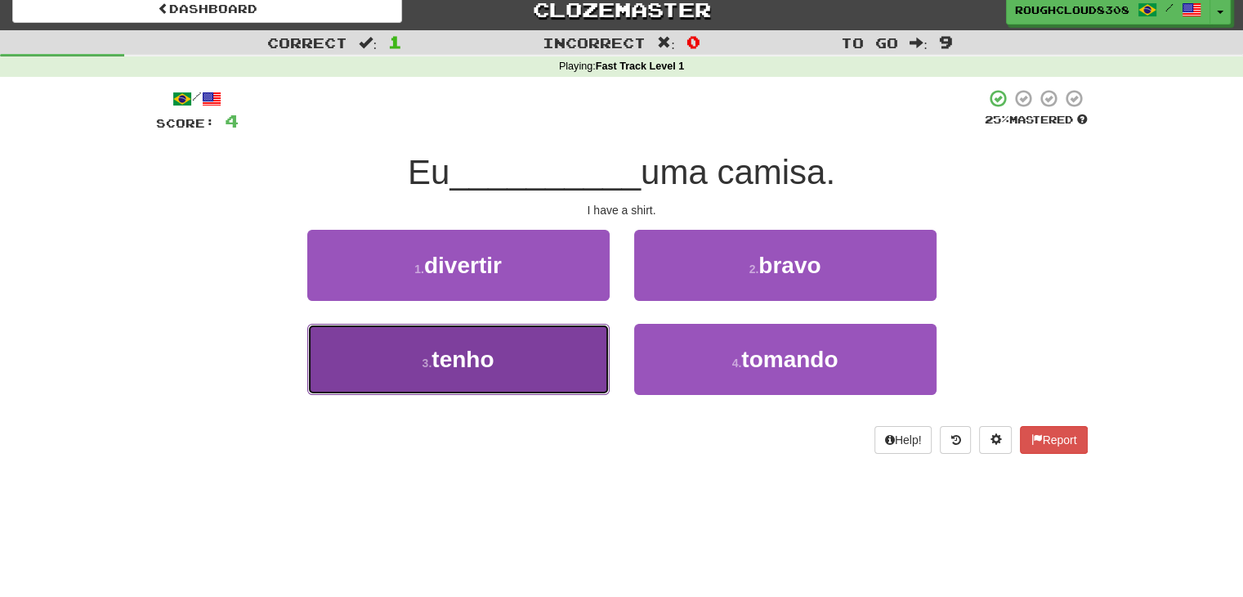
click at [546, 350] on button "3 . tenho" at bounding box center [458, 359] width 302 height 71
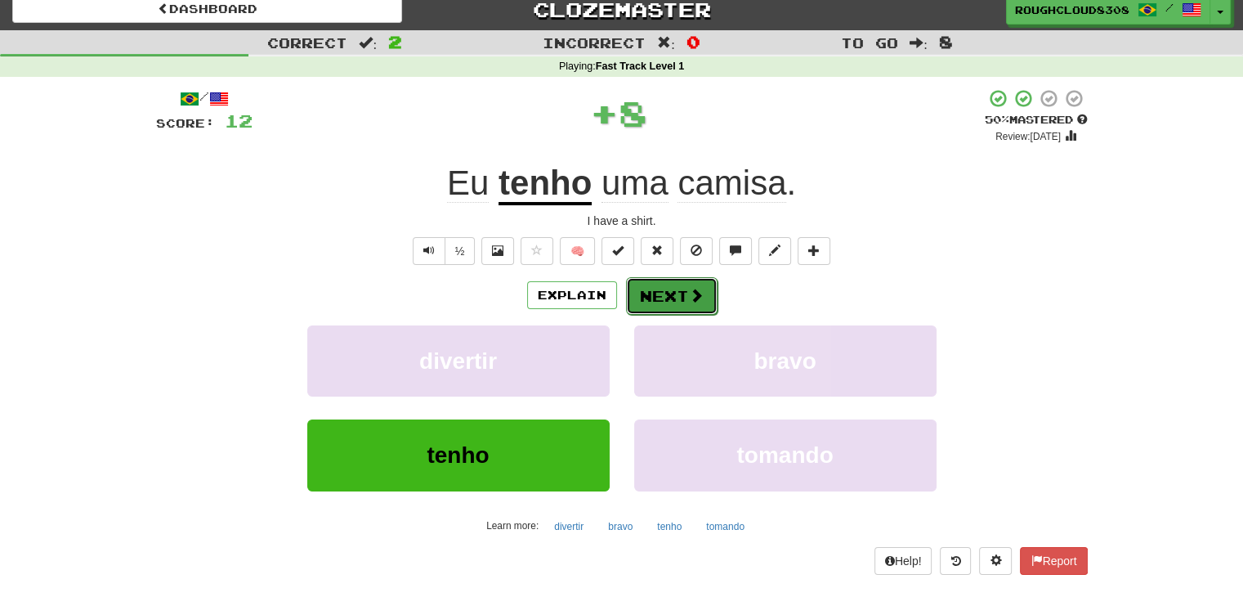
click at [654, 308] on button "Next" at bounding box center [672, 296] width 92 height 38
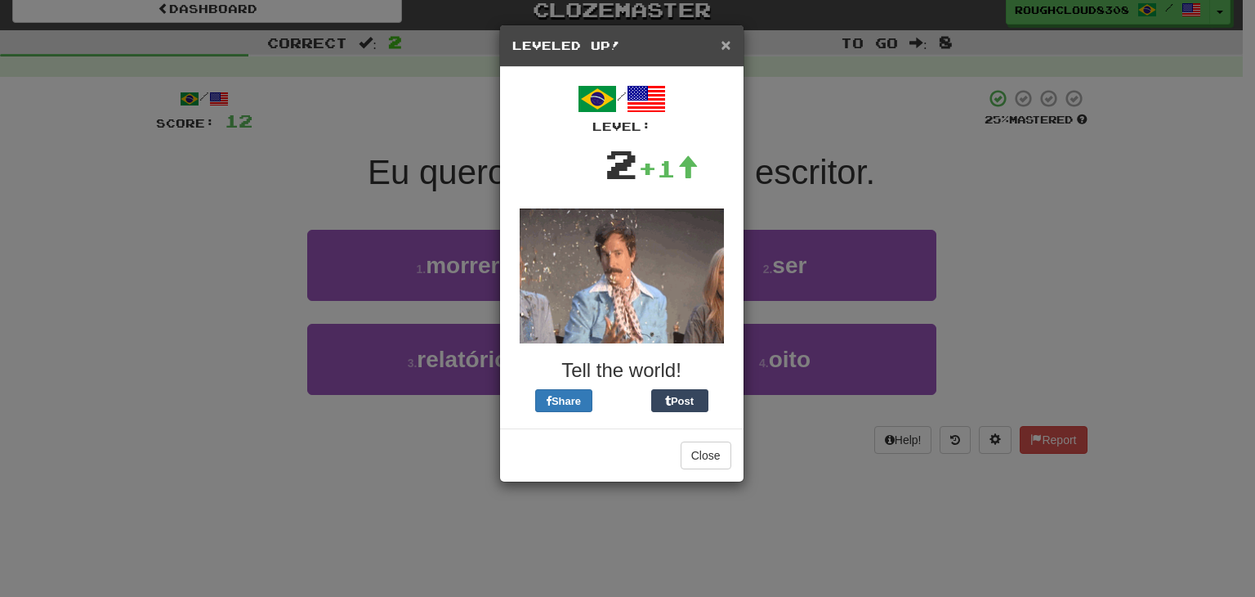
click at [726, 47] on span "×" at bounding box center [726, 44] width 10 height 19
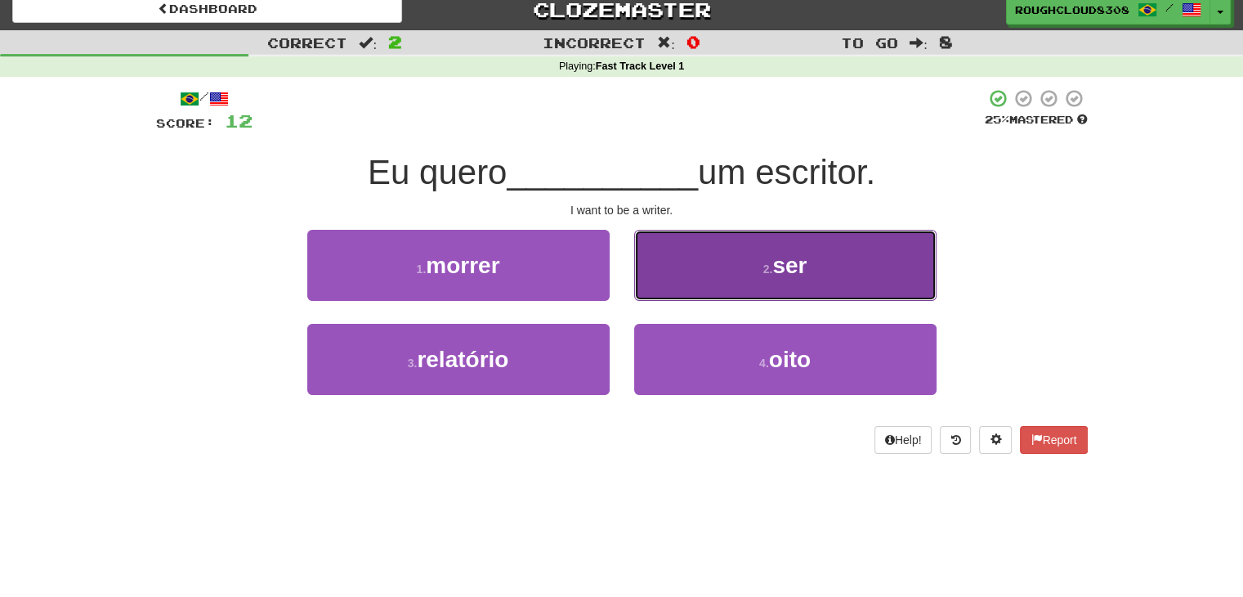
click at [757, 257] on button "2 . ser" at bounding box center [785, 265] width 302 height 71
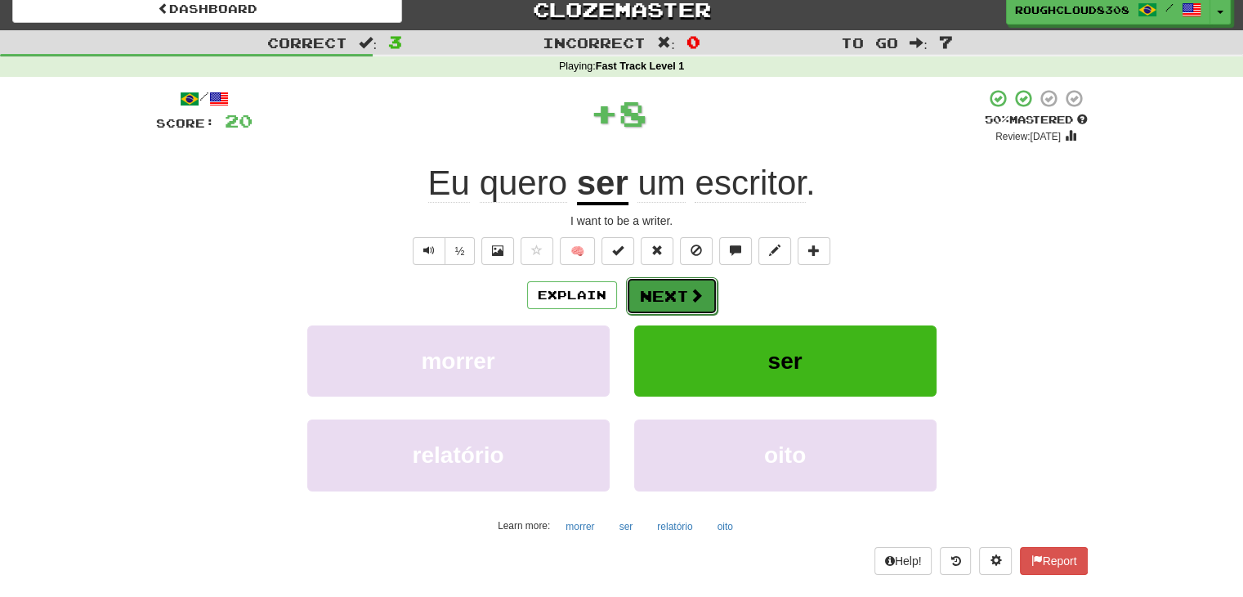
click at [650, 299] on button "Next" at bounding box center [672, 296] width 92 height 38
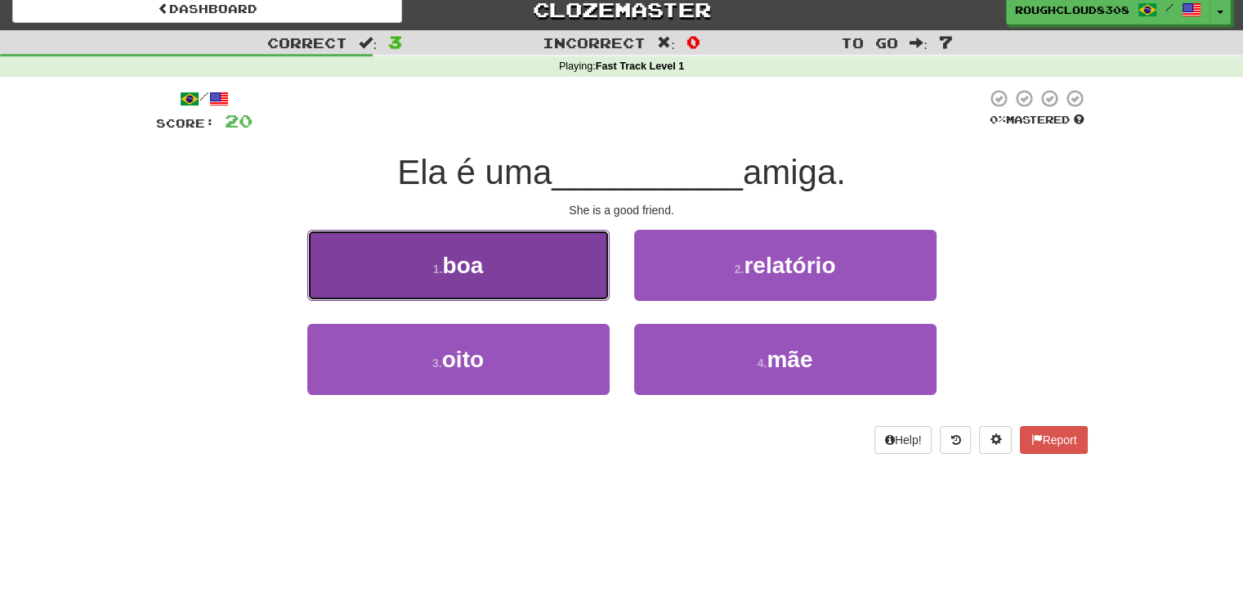
click at [567, 273] on button "1 . boa" at bounding box center [458, 265] width 302 height 71
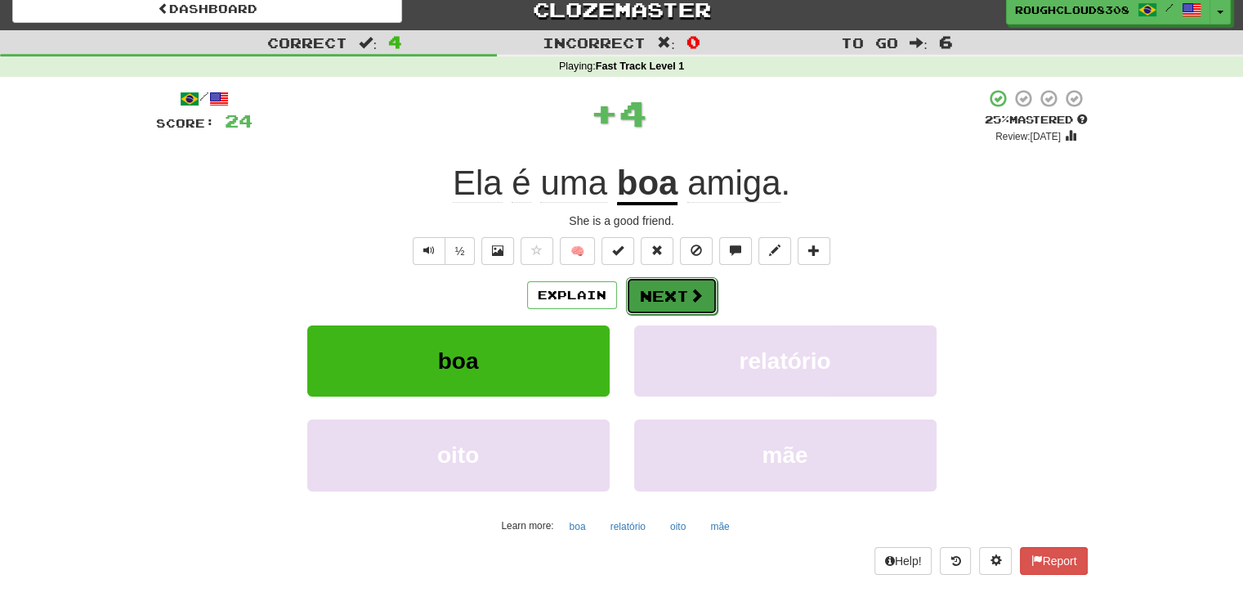
click at [679, 311] on button "Next" at bounding box center [672, 296] width 92 height 38
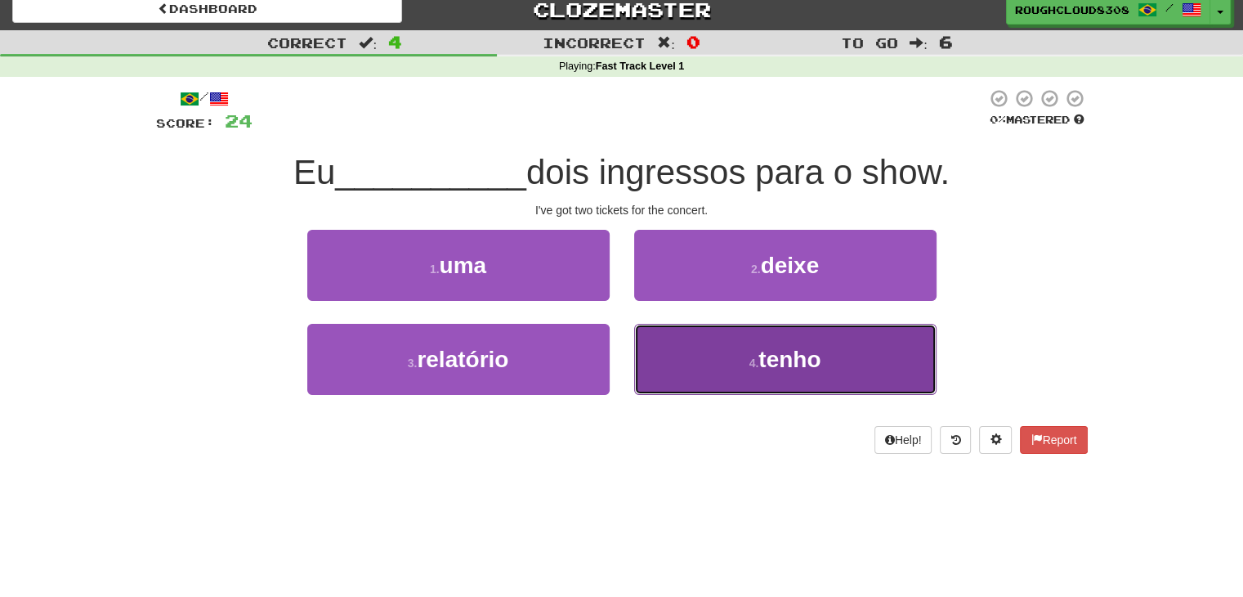
click at [738, 360] on button "4 . tenho" at bounding box center [785, 359] width 302 height 71
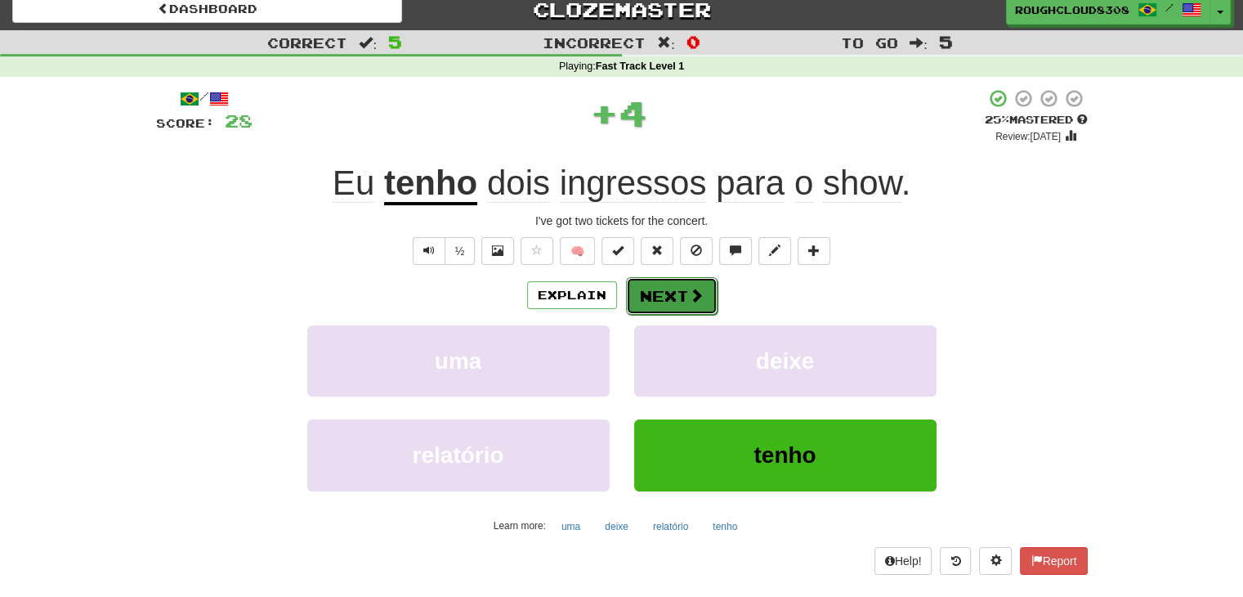
click at [667, 302] on button "Next" at bounding box center [672, 296] width 92 height 38
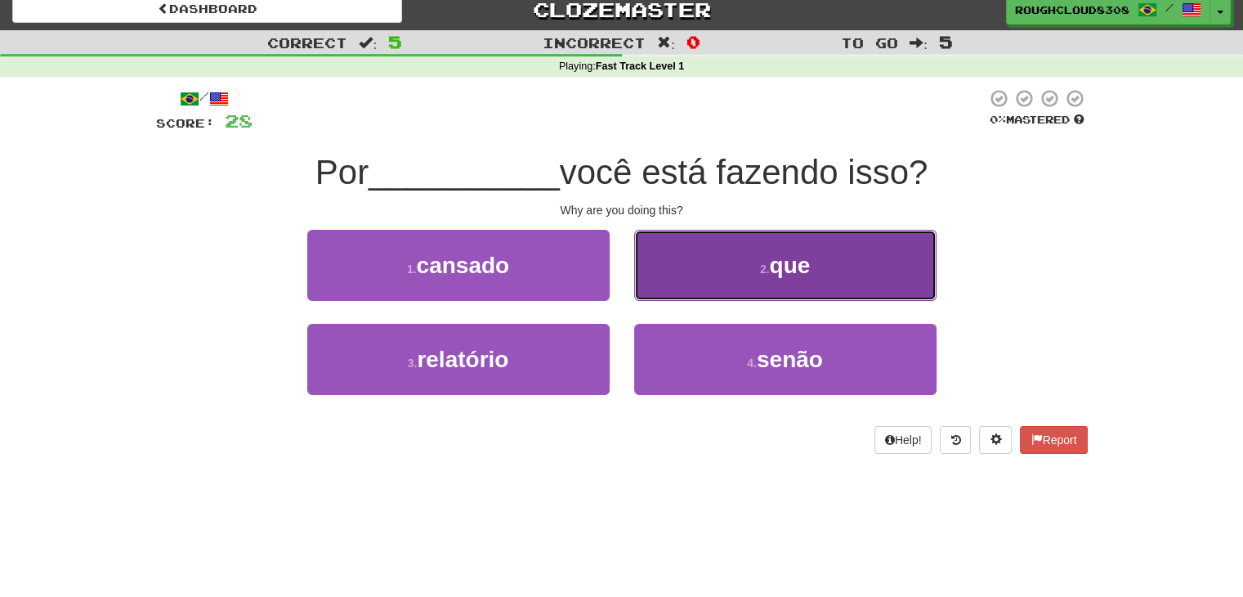
click at [724, 296] on button "2 . que" at bounding box center [785, 265] width 302 height 71
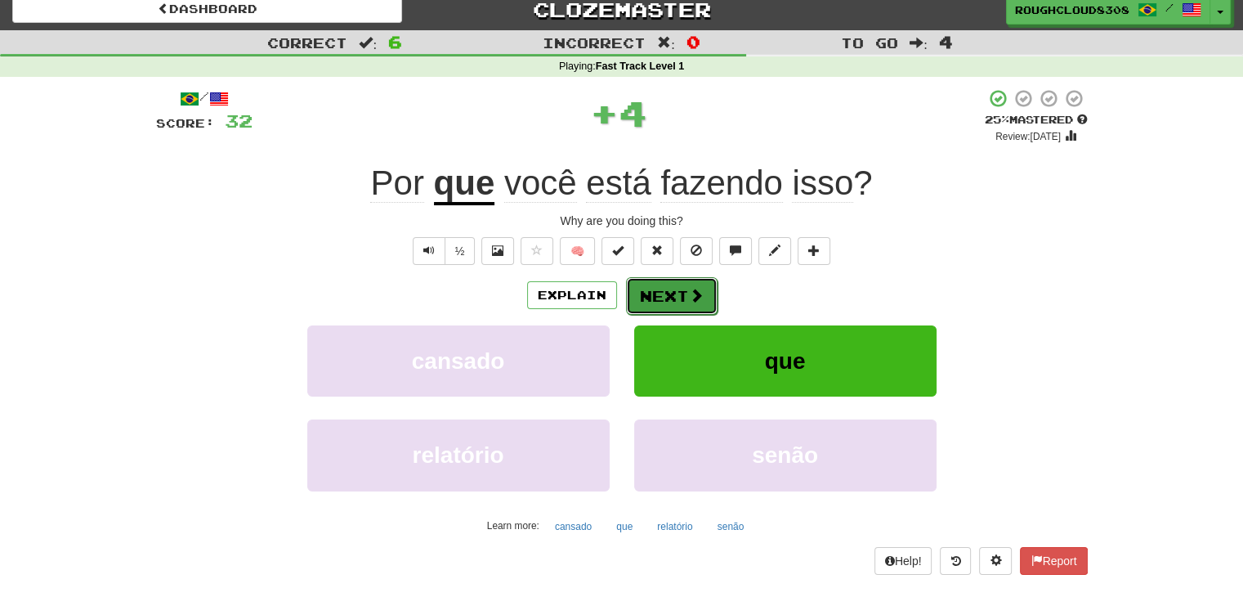
click at [650, 283] on button "Next" at bounding box center [672, 296] width 92 height 38
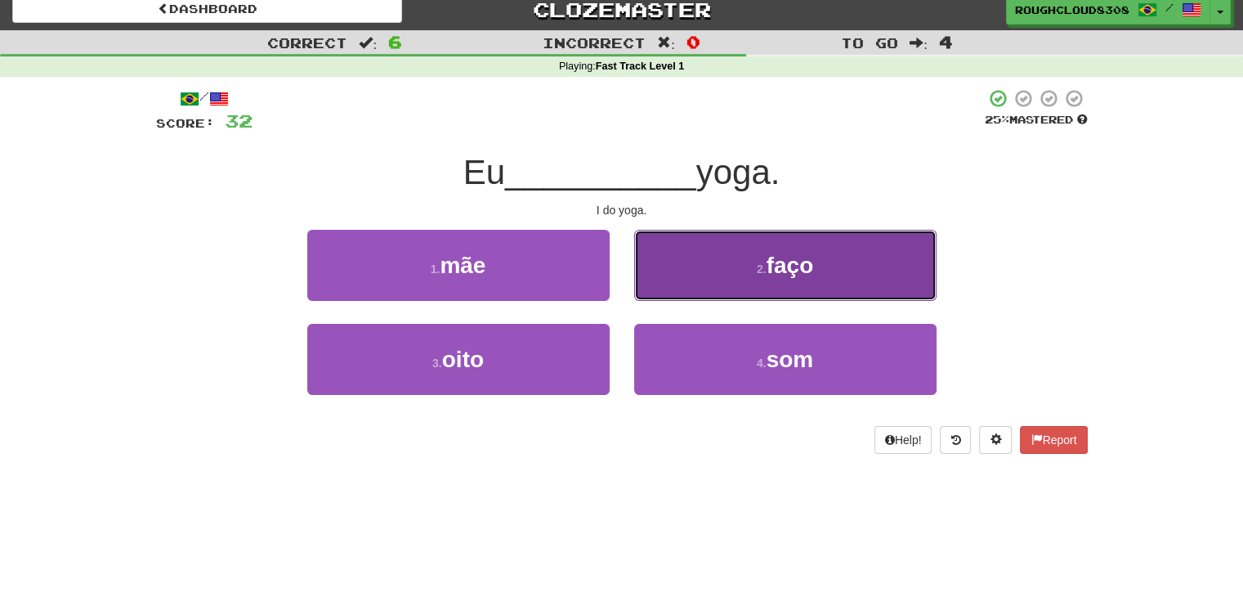
click at [719, 264] on button "2 . faço" at bounding box center [785, 265] width 302 height 71
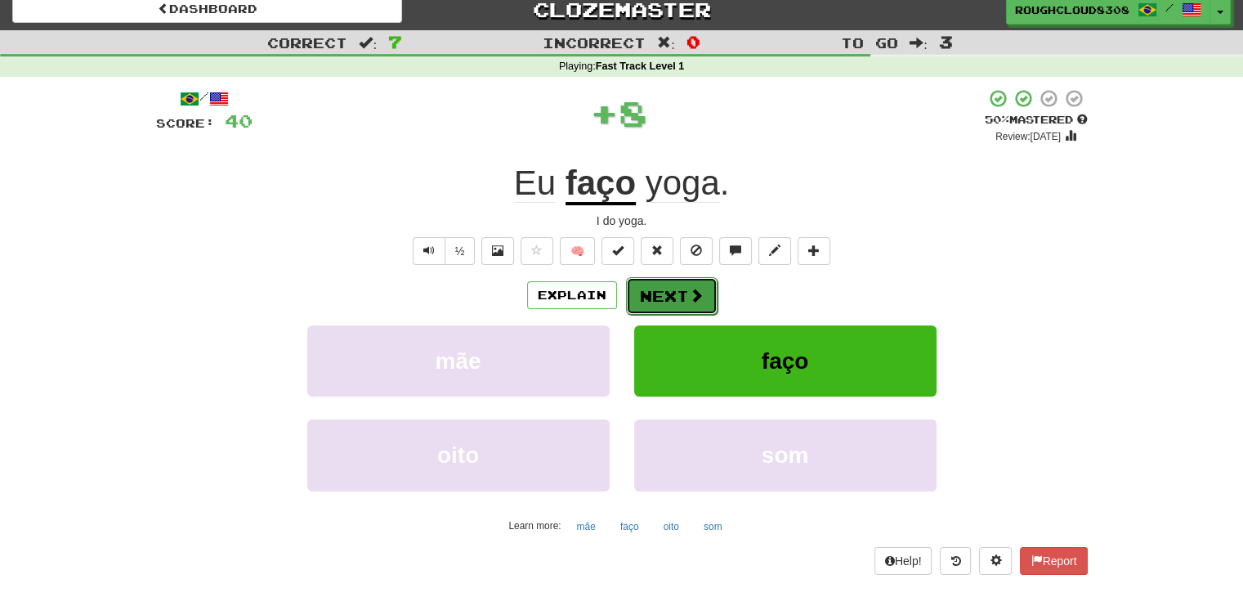
click at [692, 288] on span at bounding box center [696, 295] width 15 height 15
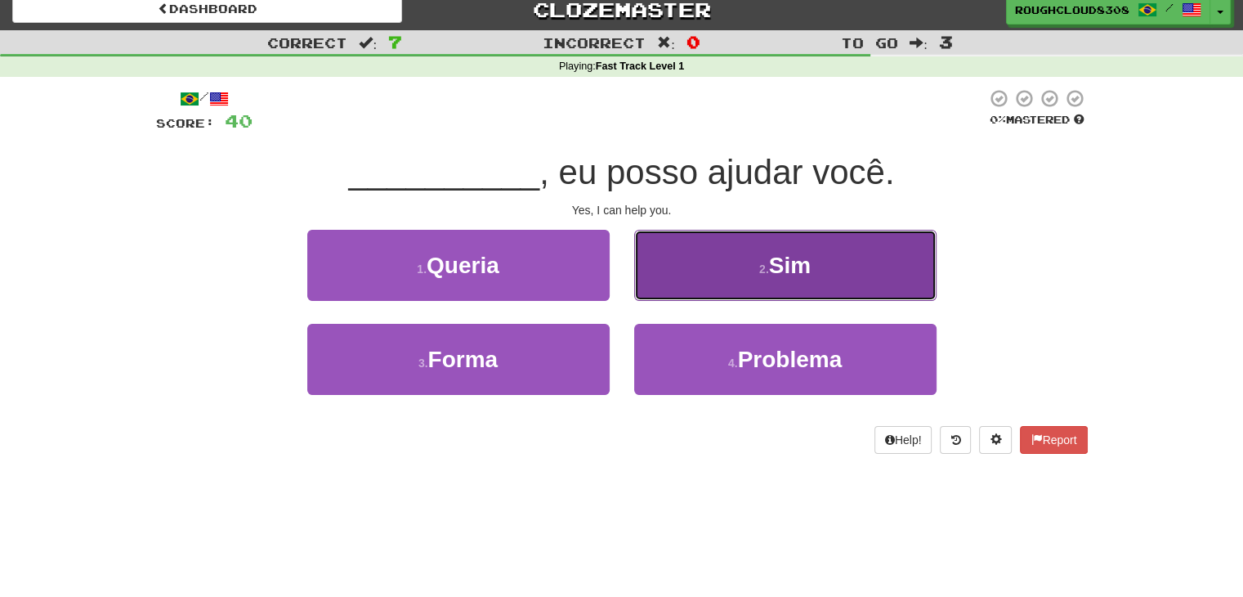
click at [703, 279] on button "2 . Sim" at bounding box center [785, 265] width 302 height 71
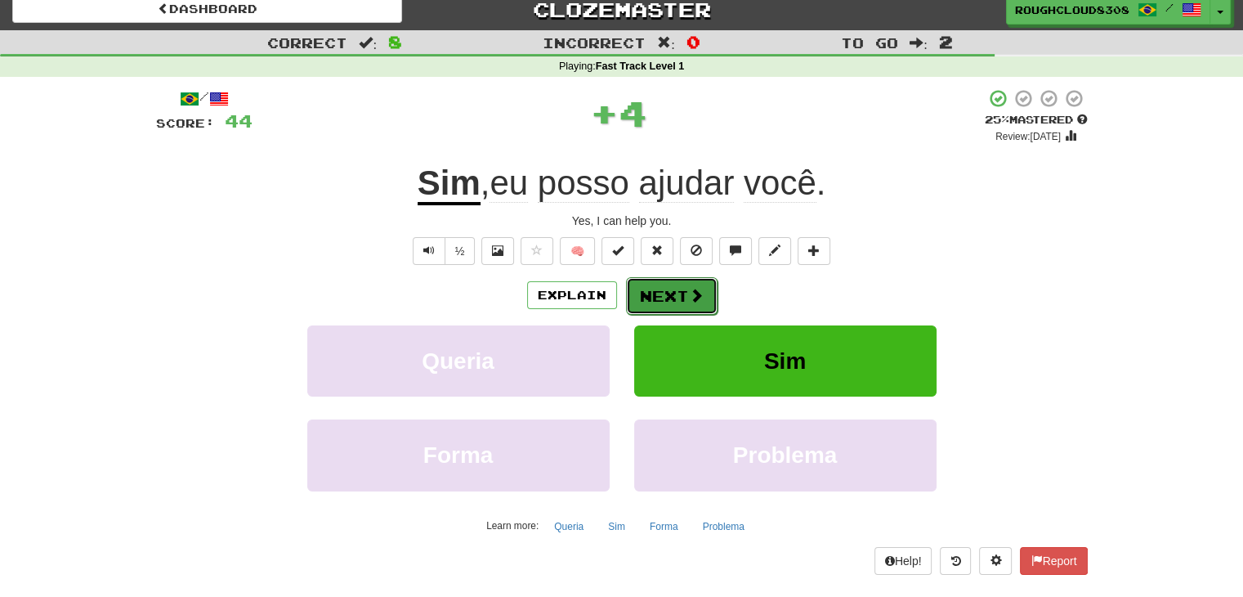
click at [677, 292] on button "Next" at bounding box center [672, 296] width 92 height 38
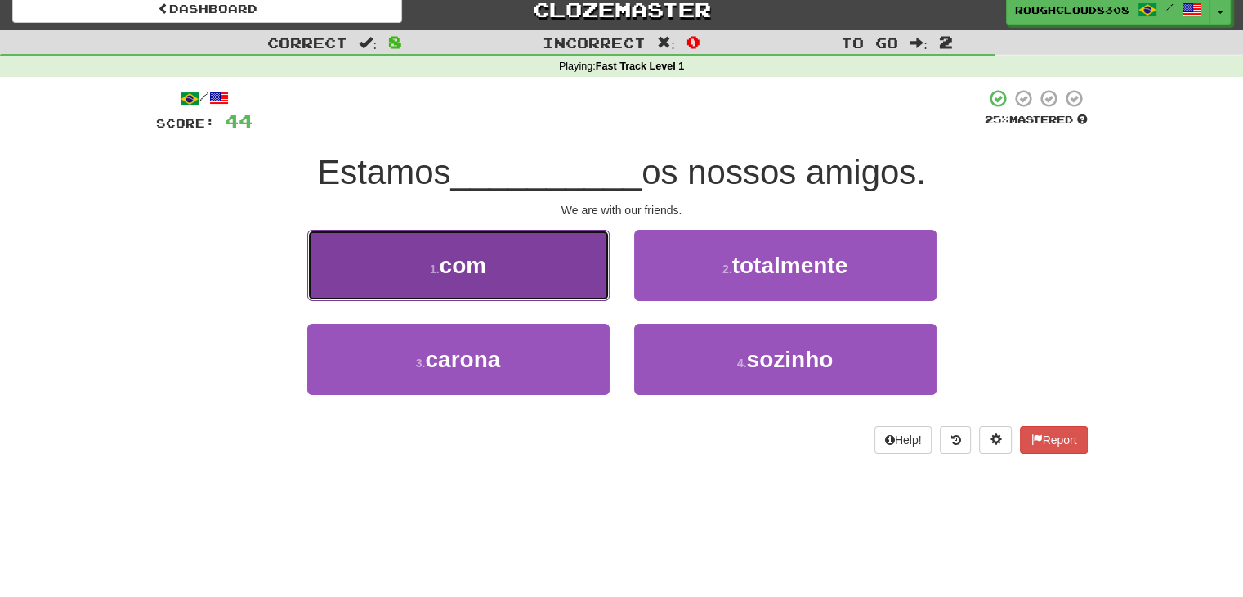
click at [557, 275] on button "1 . com" at bounding box center [458, 265] width 302 height 71
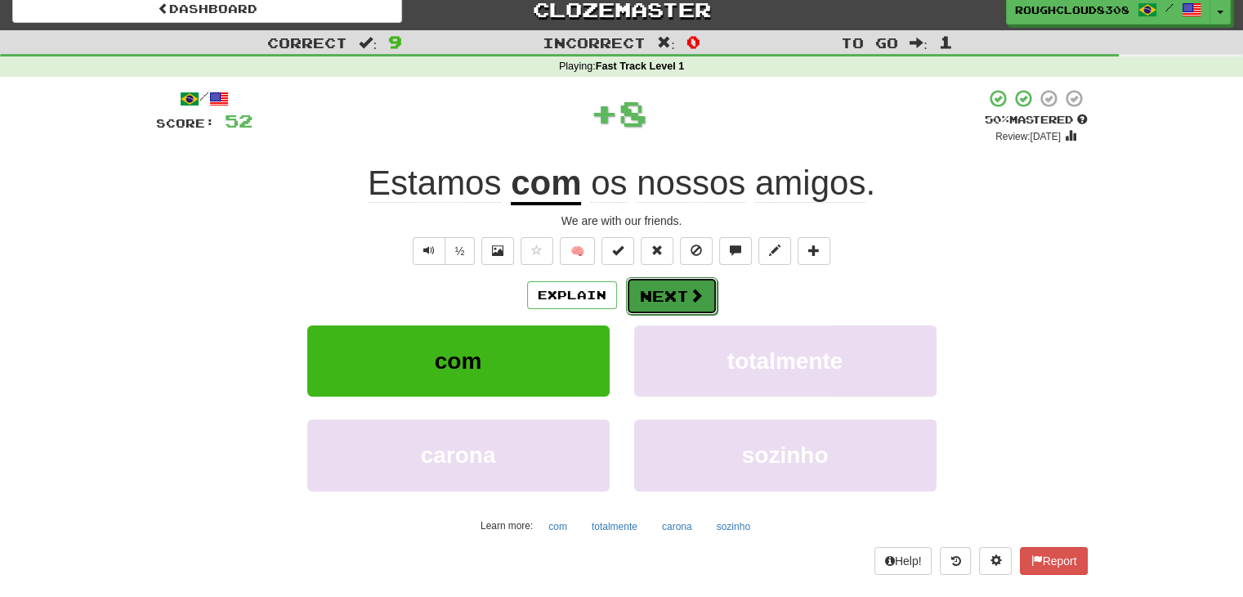
click at [652, 285] on button "Next" at bounding box center [672, 296] width 92 height 38
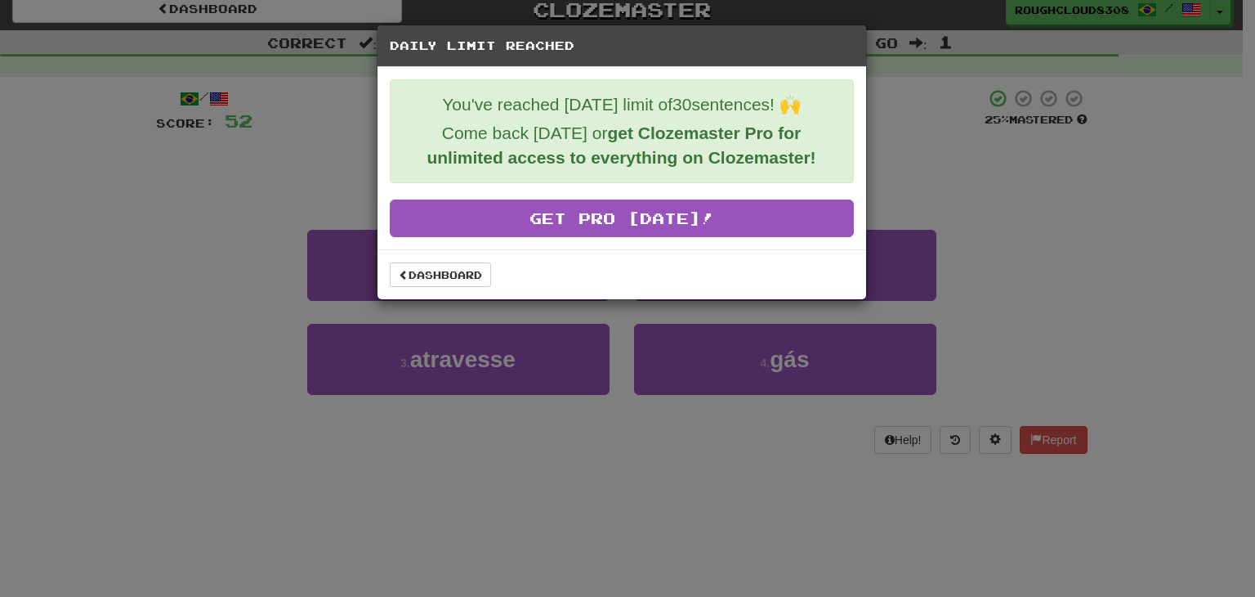
click at [934, 113] on div "Daily Limit Reached You've reached [DATE] limit of 30 sentences! 🙌 Come back [D…" at bounding box center [627, 298] width 1255 height 597
click at [342, 176] on div "Daily Limit Reached You've reached [DATE] limit of 30 sentences! 🙌 Come back [D…" at bounding box center [627, 298] width 1255 height 597
